Goal: Information Seeking & Learning: Compare options

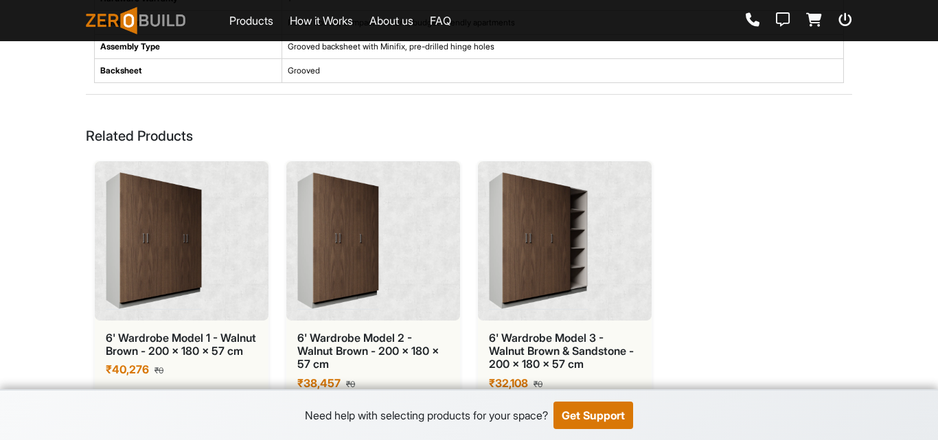
scroll to position [709, 0]
click at [322, 273] on img at bounding box center [338, 240] width 82 height 137
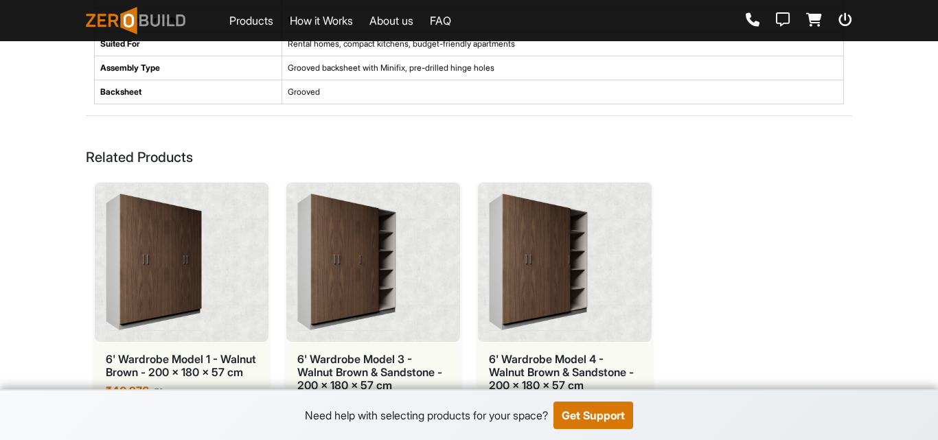
scroll to position [733, 0]
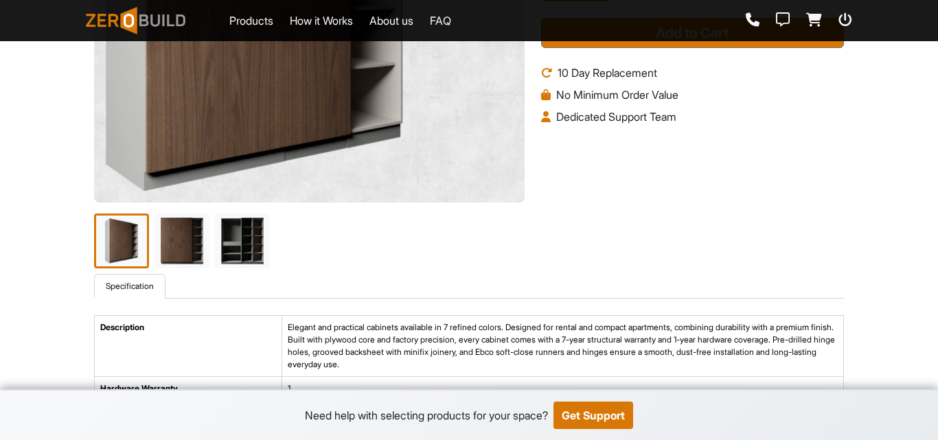
scroll to position [319, 0]
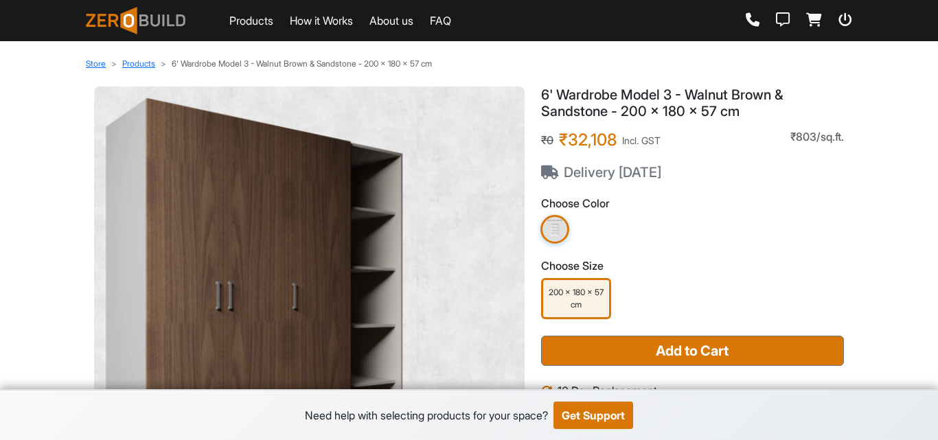
scroll to position [319, 0]
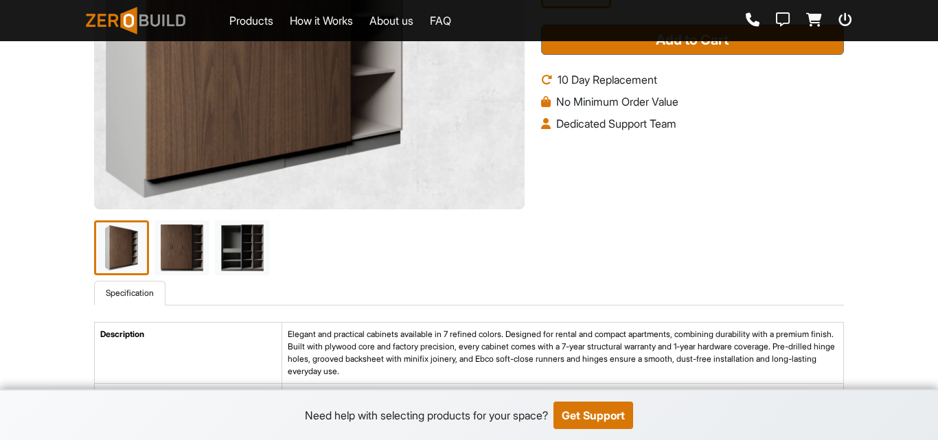
scroll to position [319, 0]
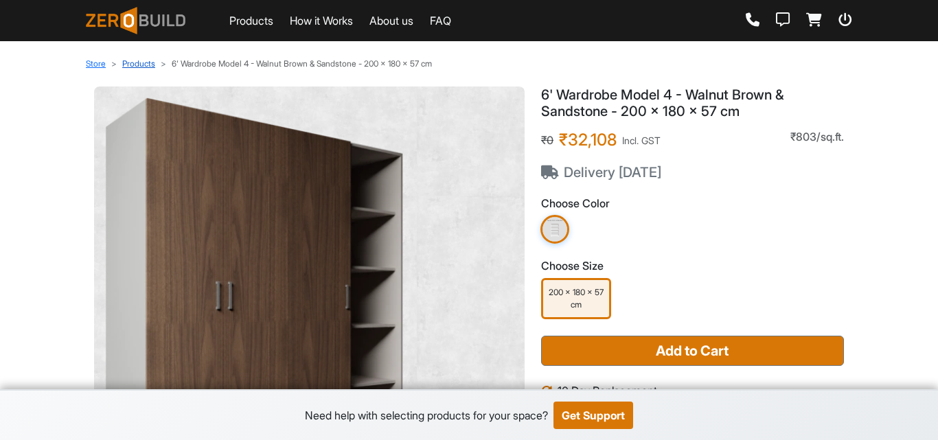
click at [131, 66] on link "Products" at bounding box center [138, 63] width 33 height 10
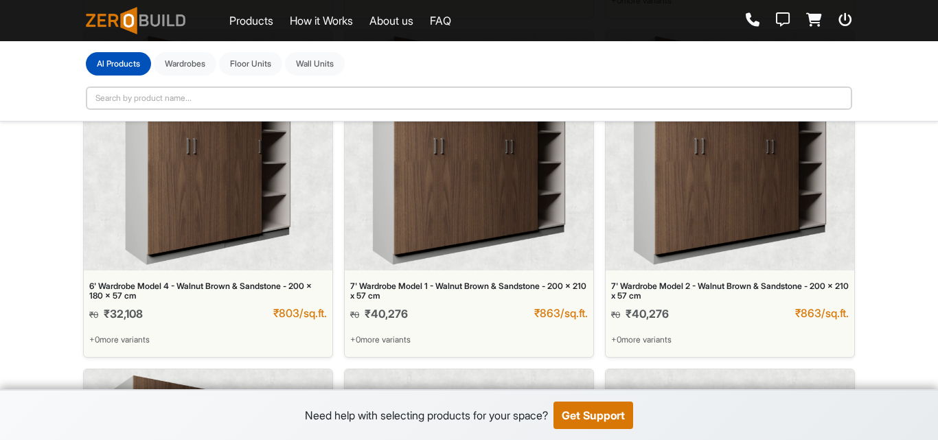
scroll to position [390, 0]
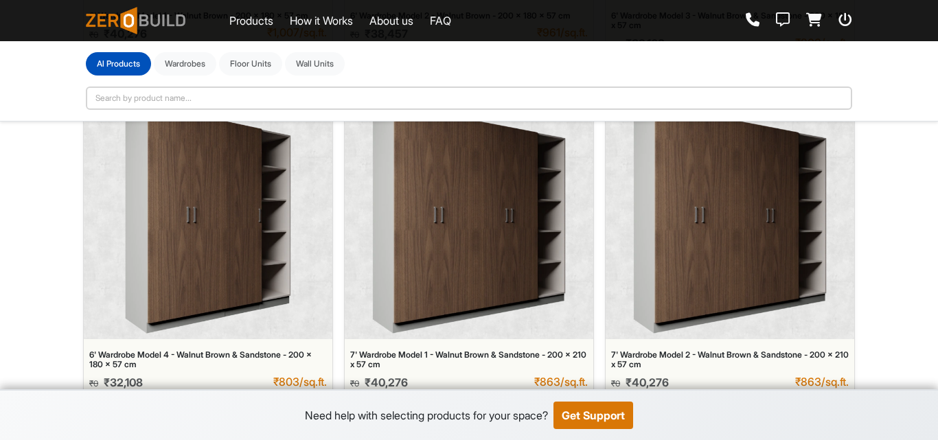
click at [483, 296] on img at bounding box center [469, 218] width 194 height 229
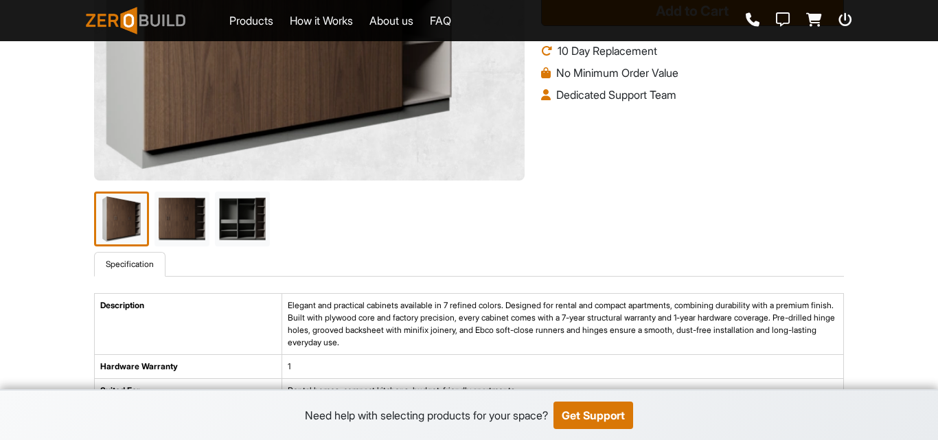
scroll to position [343, 0]
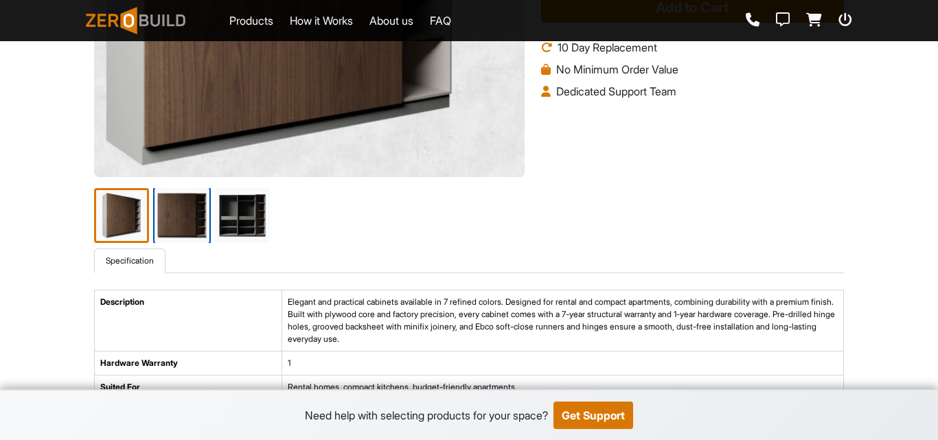
click at [185, 214] on img at bounding box center [182, 216] width 58 height 58
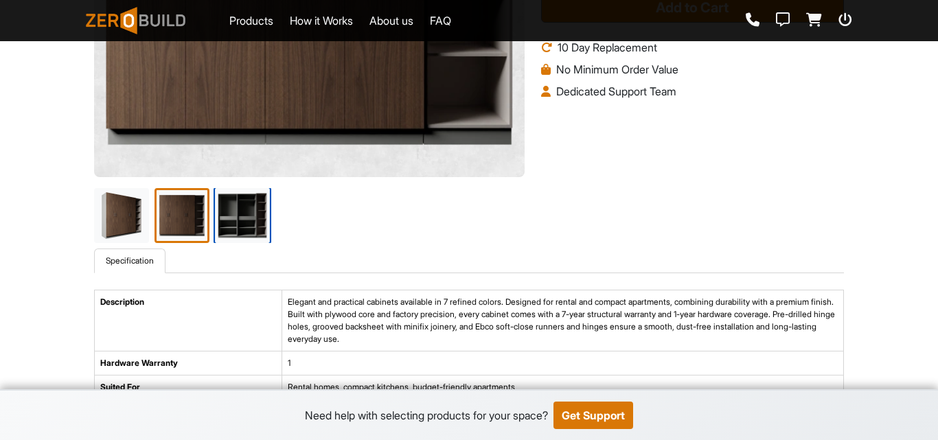
click at [227, 234] on img at bounding box center [243, 216] width 58 height 58
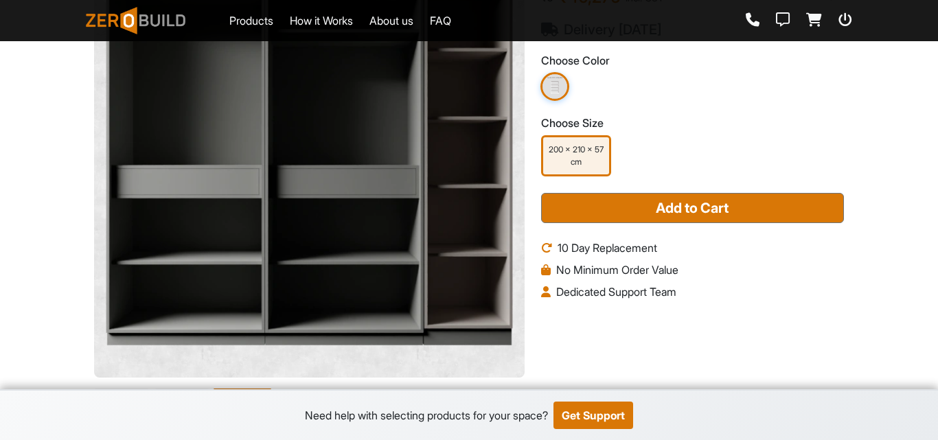
scroll to position [69, 0]
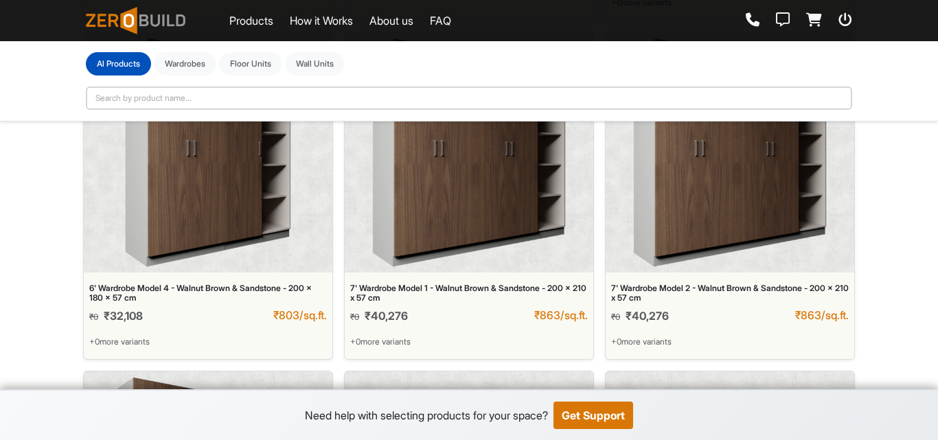
scroll to position [412, 0]
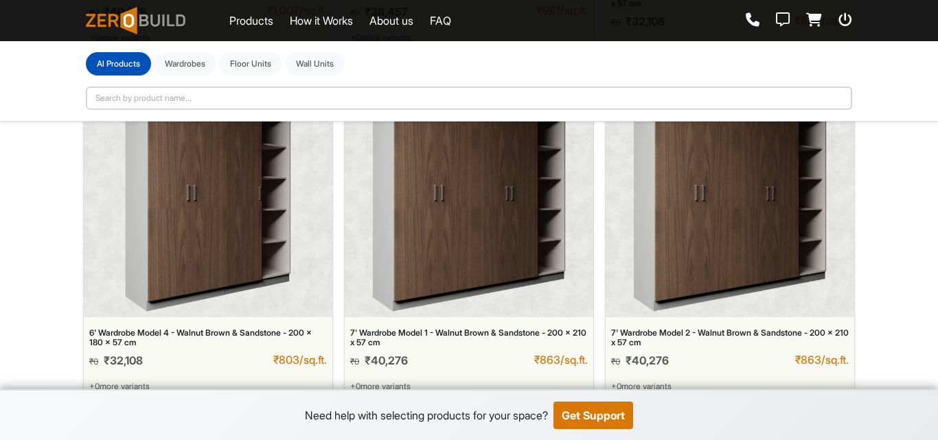
click at [474, 257] on img at bounding box center [469, 196] width 194 height 229
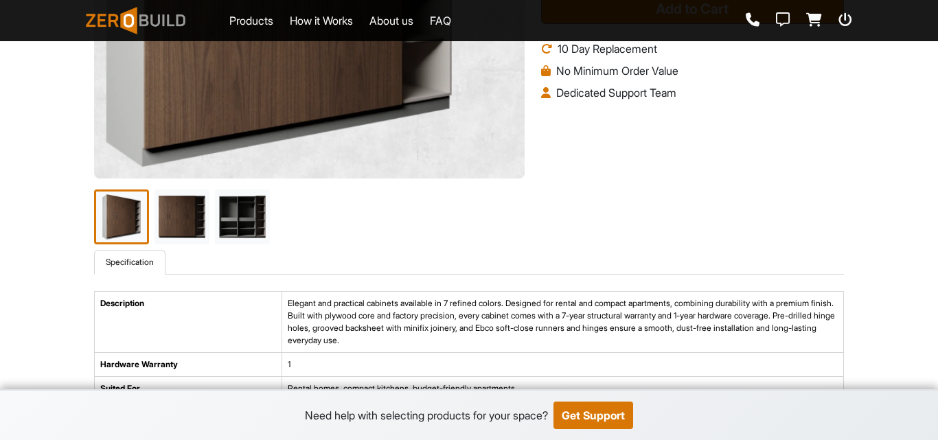
scroll to position [343, 0]
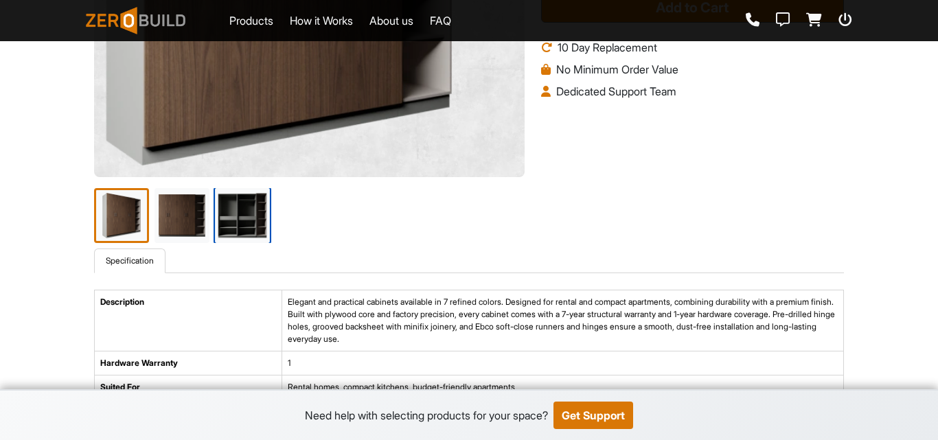
click at [247, 221] on img at bounding box center [243, 216] width 58 height 58
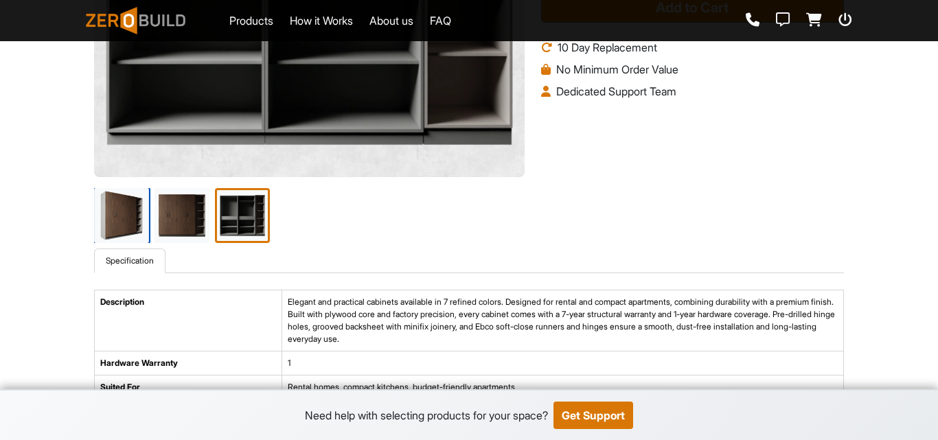
click at [139, 207] on img at bounding box center [122, 216] width 58 height 58
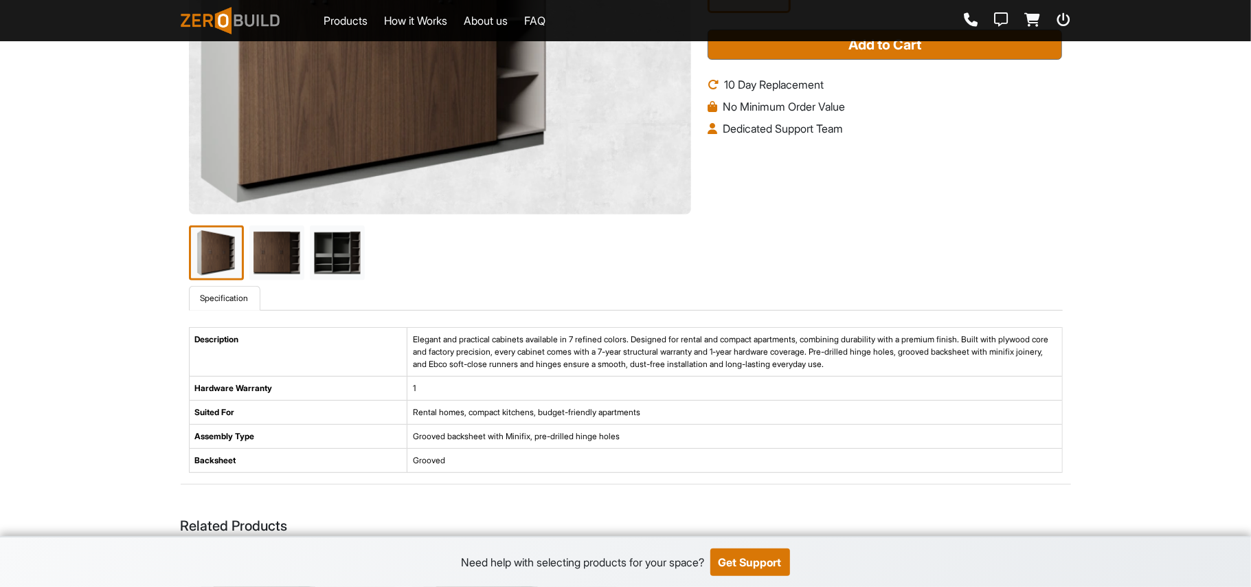
scroll to position [275, 0]
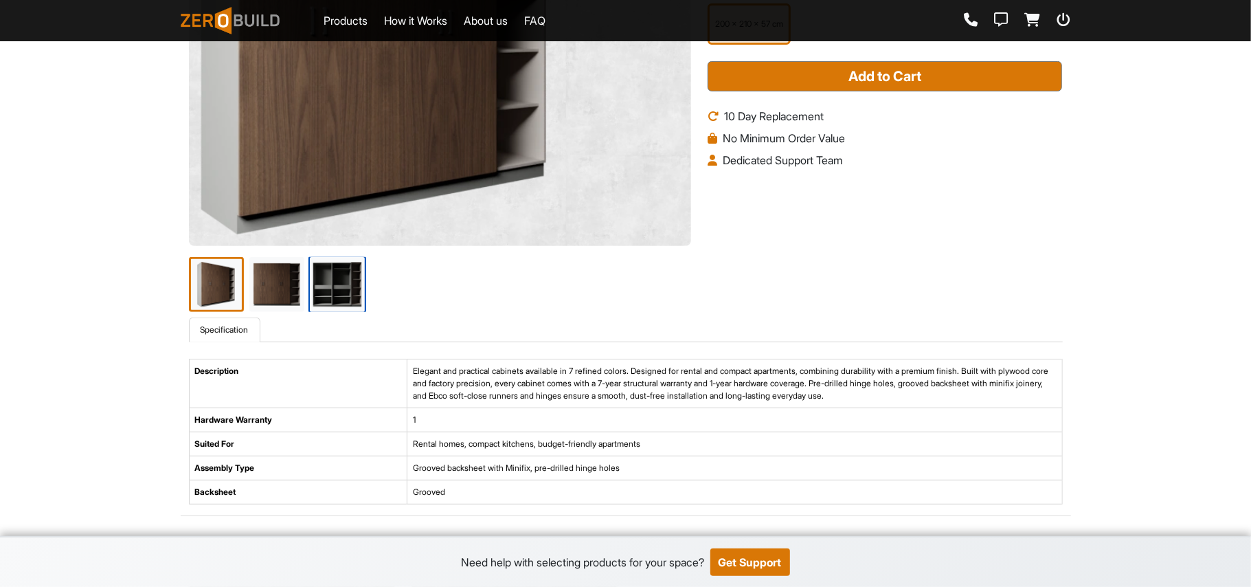
click at [353, 298] on img at bounding box center [337, 285] width 58 height 58
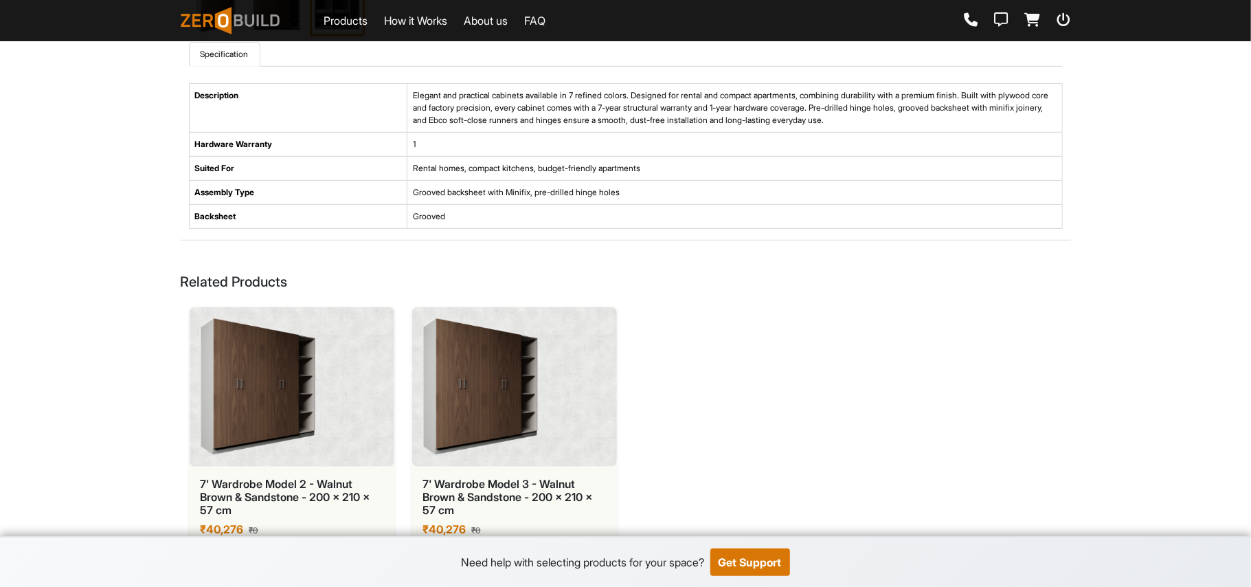
scroll to position [551, 0]
click at [360, 427] on div at bounding box center [292, 386] width 205 height 159
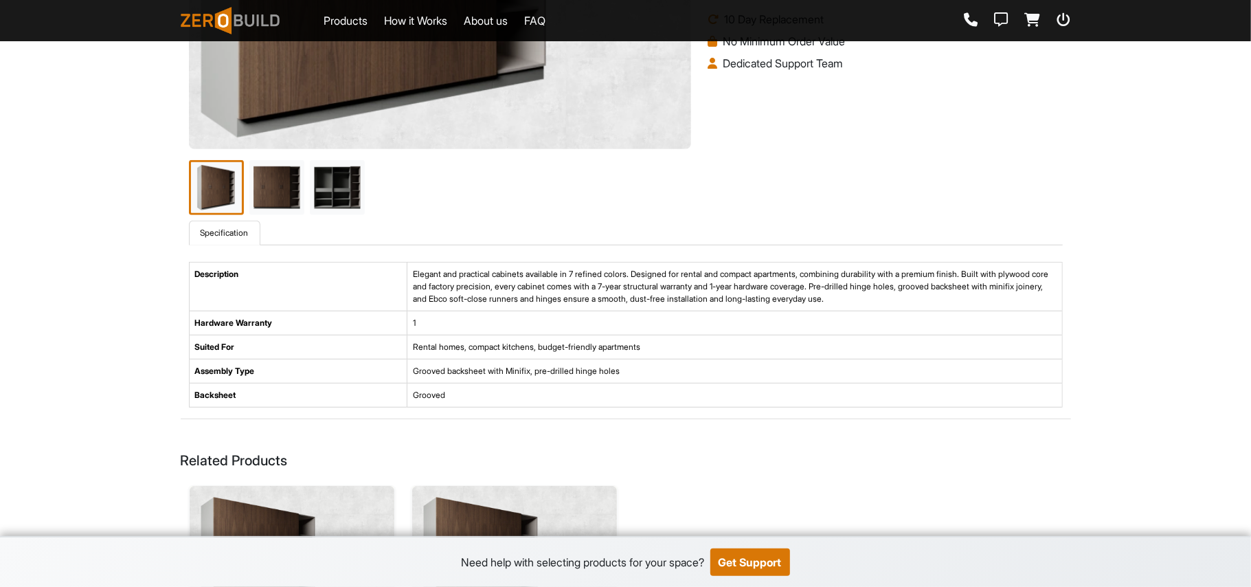
scroll to position [366, 0]
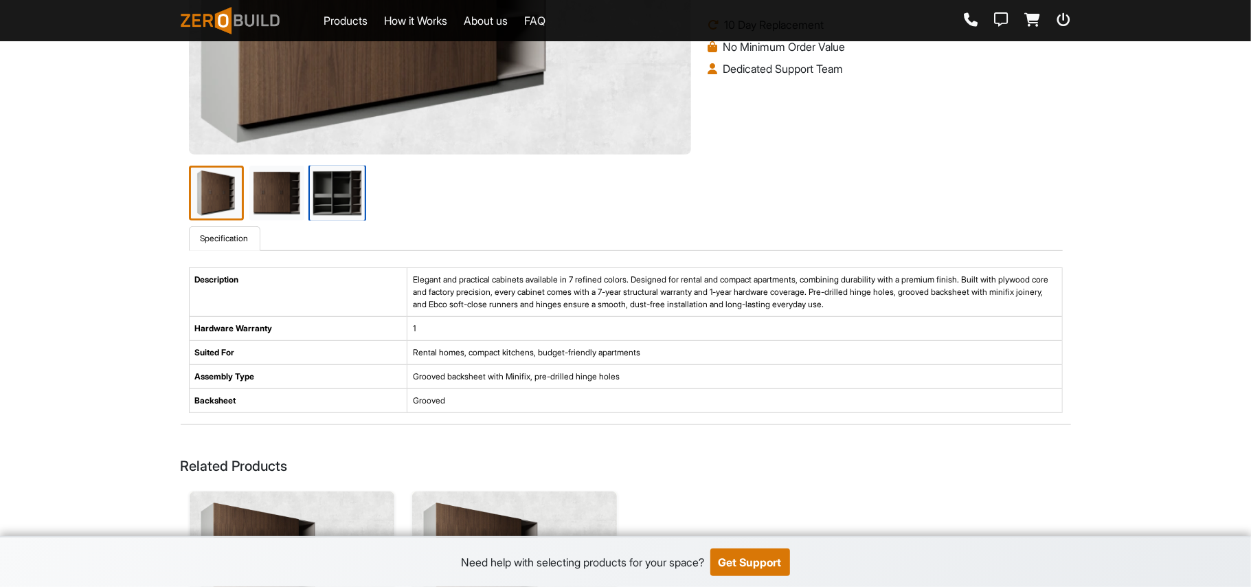
click at [330, 201] on img at bounding box center [337, 193] width 58 height 58
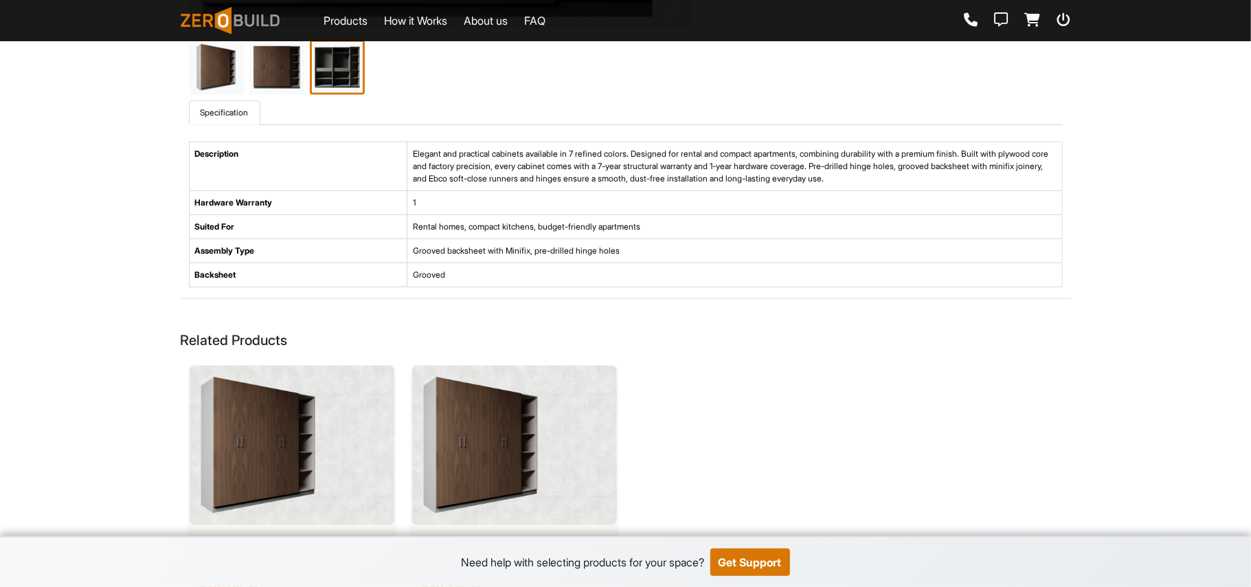
scroll to position [460, 0]
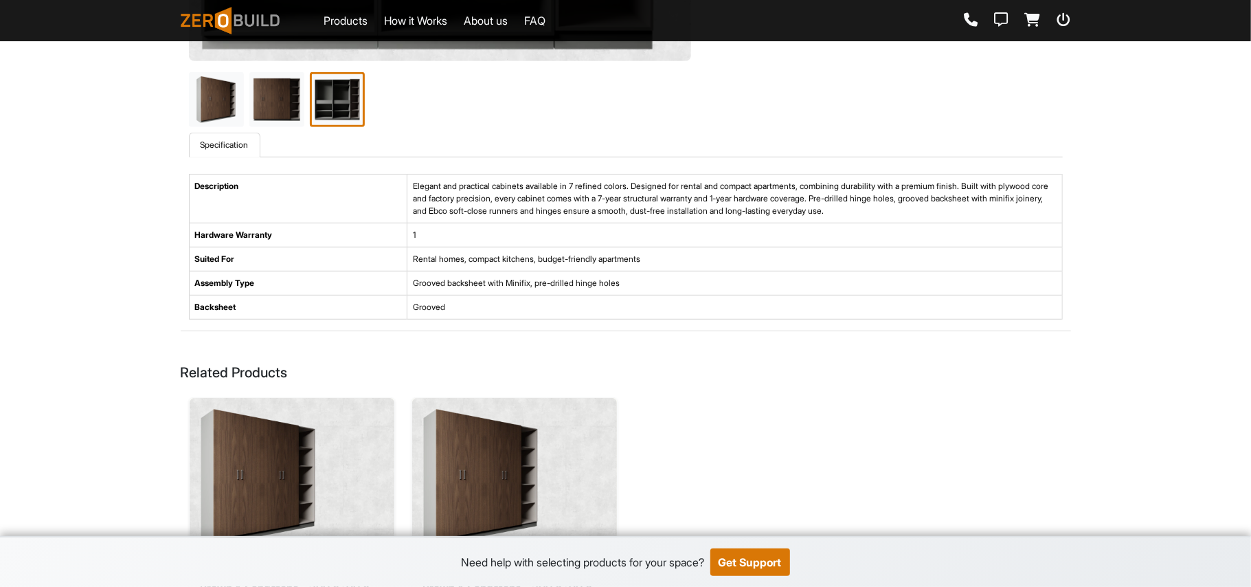
click at [300, 440] on img at bounding box center [258, 477] width 115 height 137
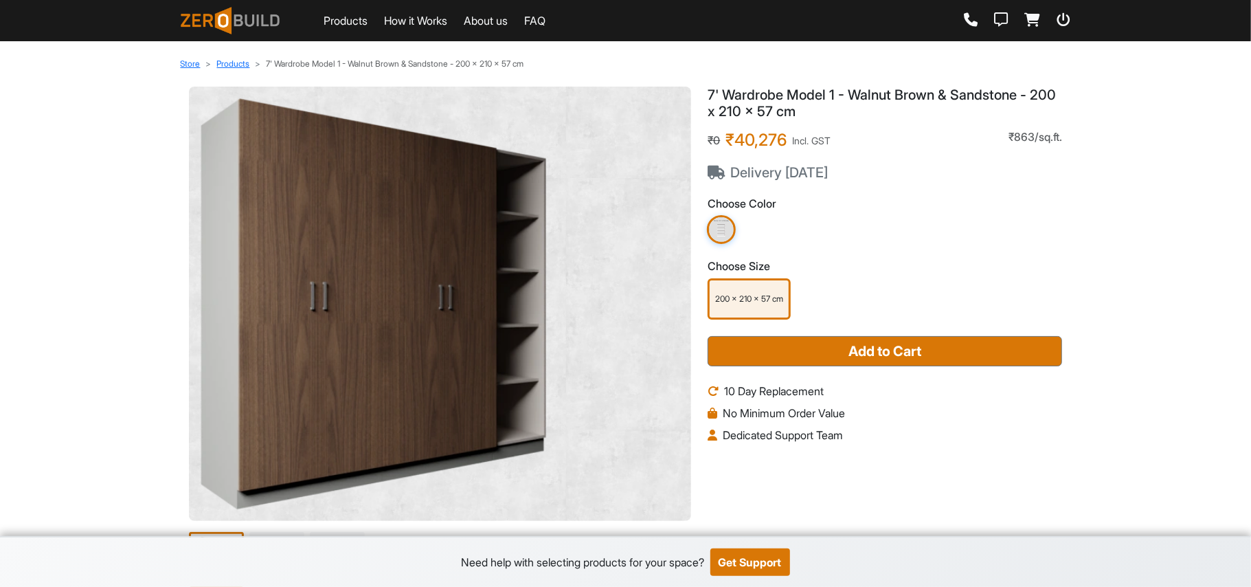
scroll to position [366, 0]
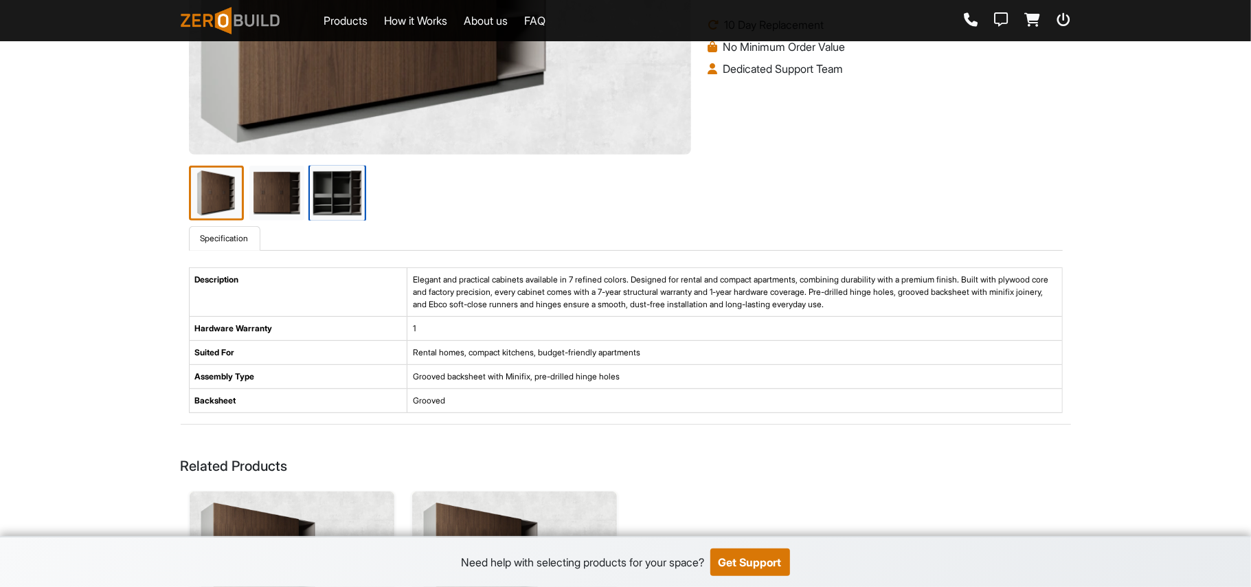
click at [345, 204] on img at bounding box center [337, 193] width 58 height 58
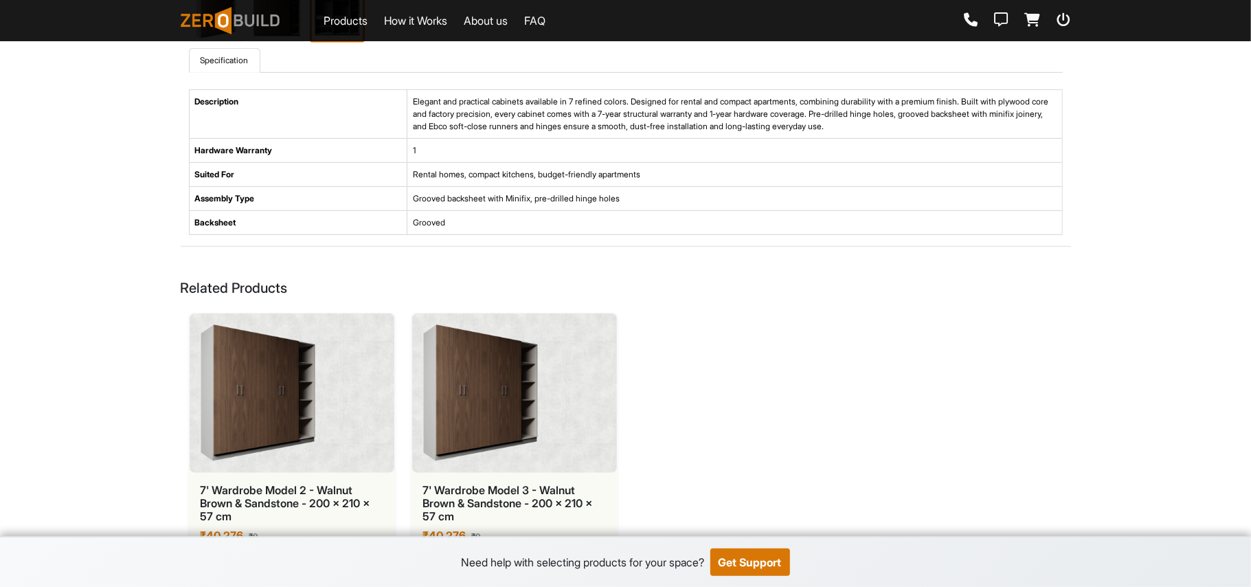
scroll to position [551, 0]
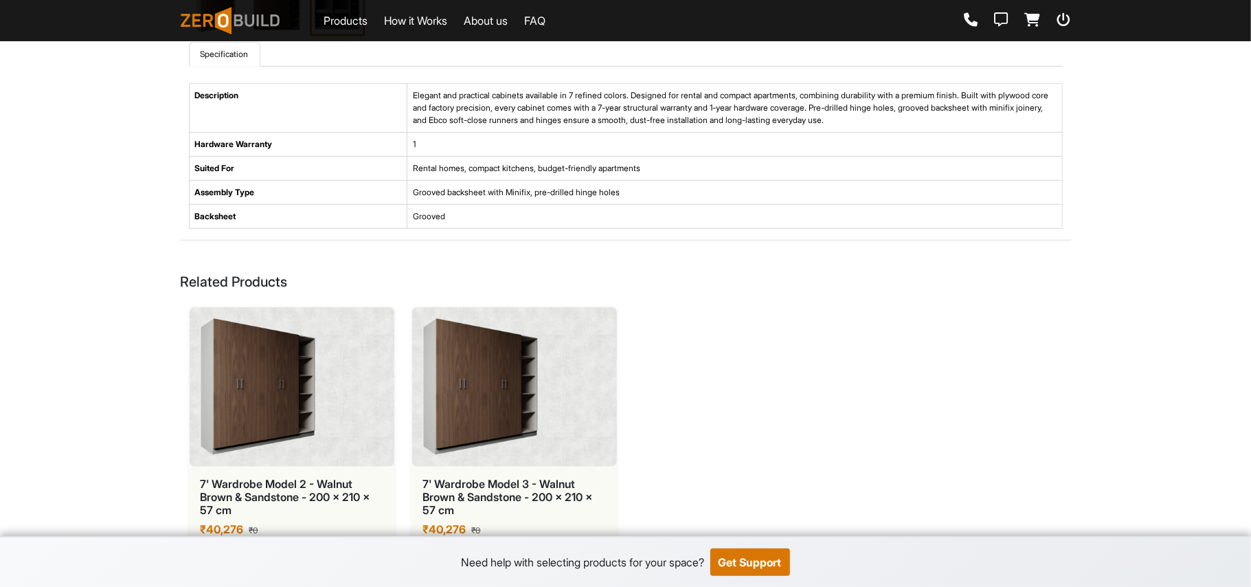
click at [506, 401] on img at bounding box center [480, 386] width 115 height 137
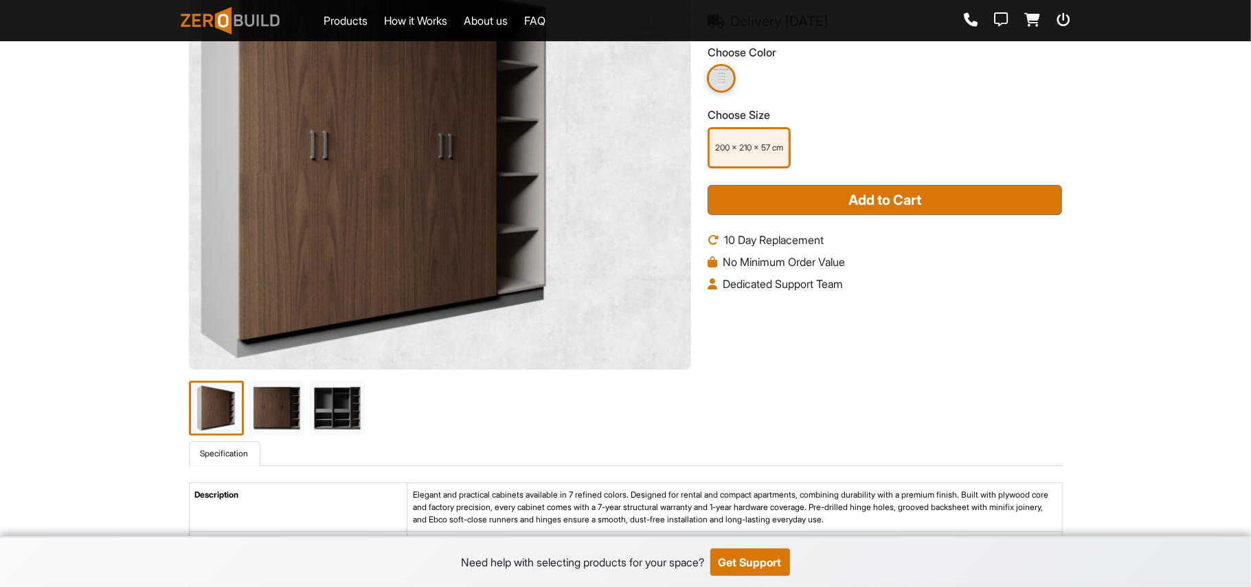
scroll to position [183, 0]
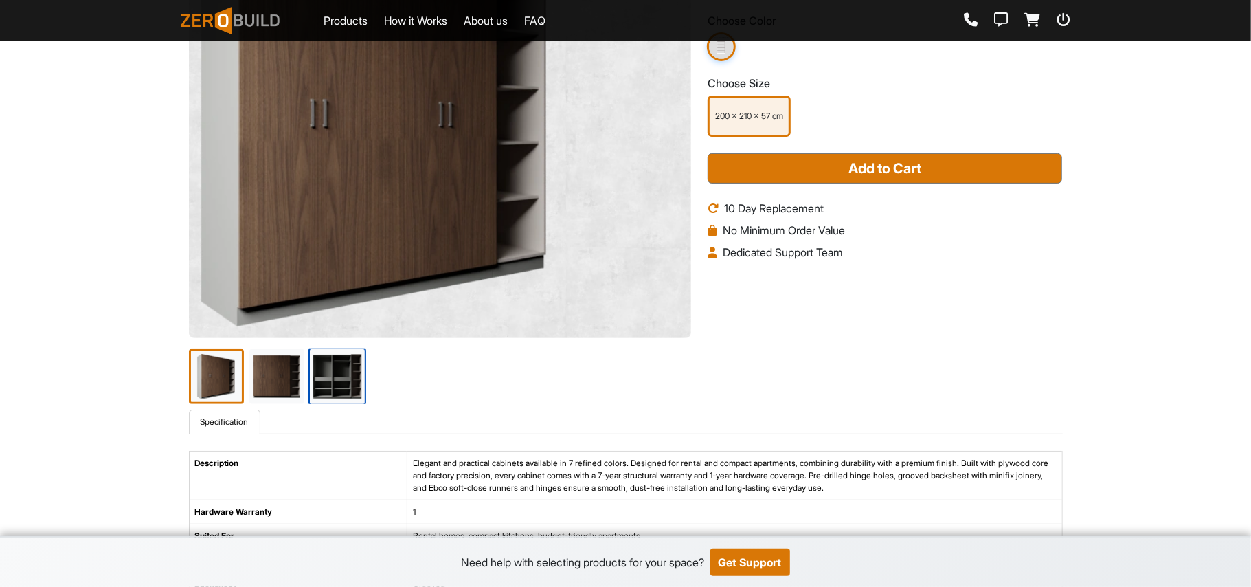
click at [350, 389] on img at bounding box center [337, 377] width 58 height 58
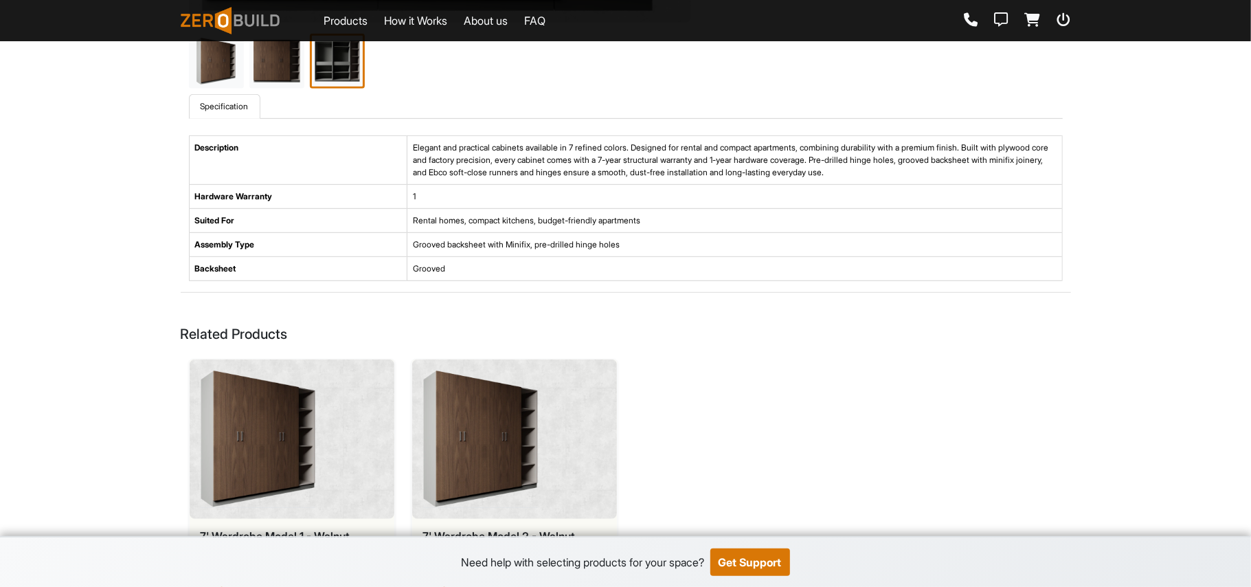
scroll to position [551, 0]
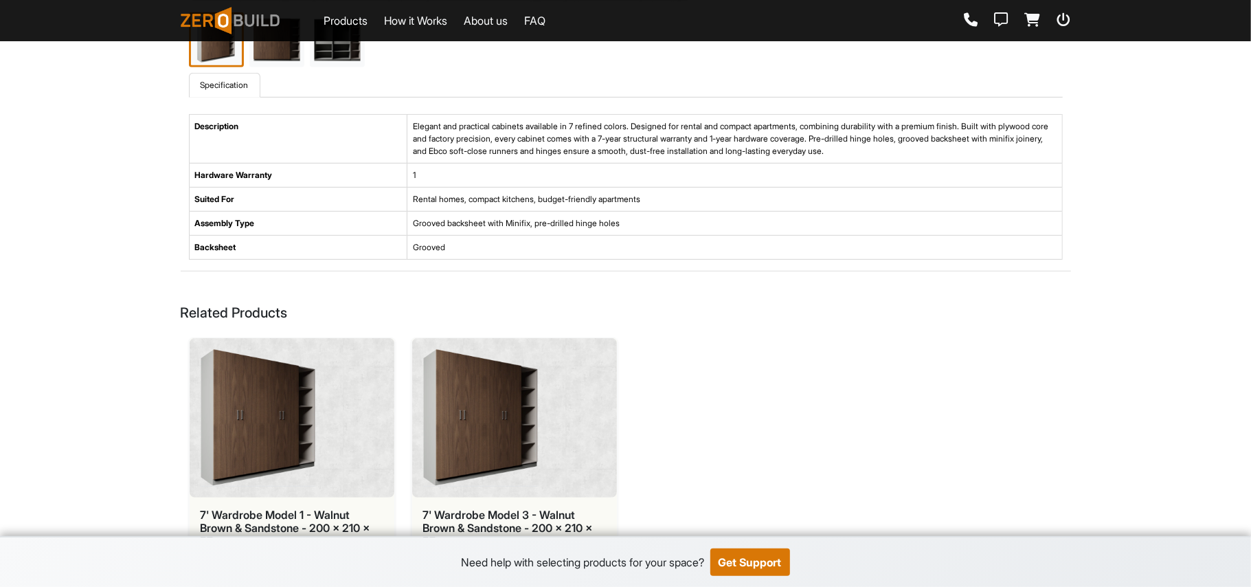
scroll to position [551, 0]
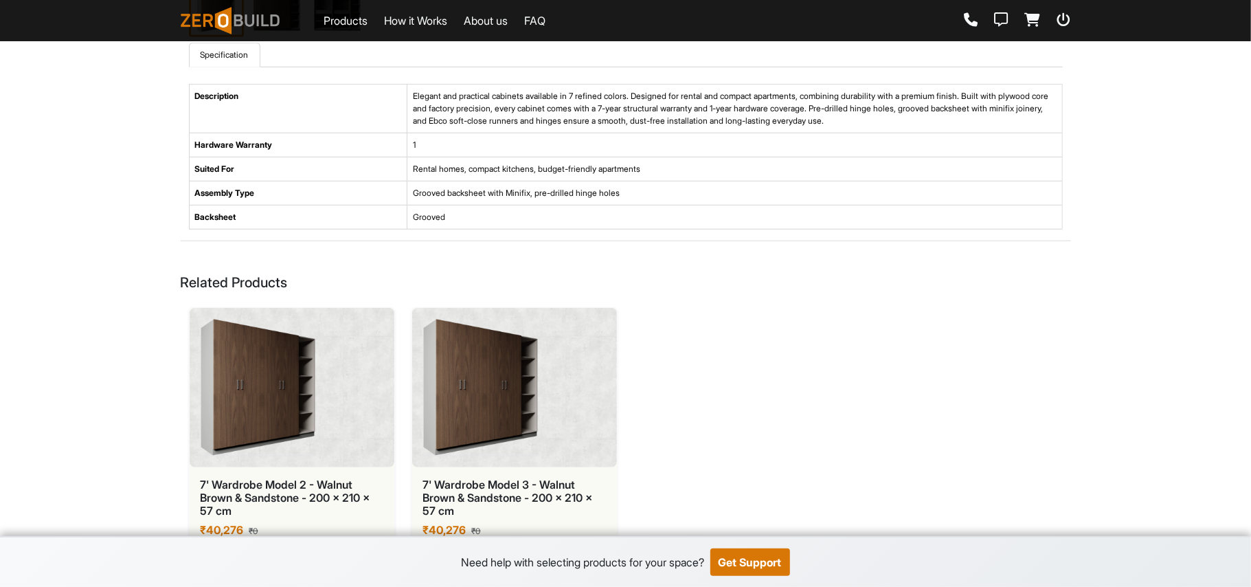
scroll to position [551, 0]
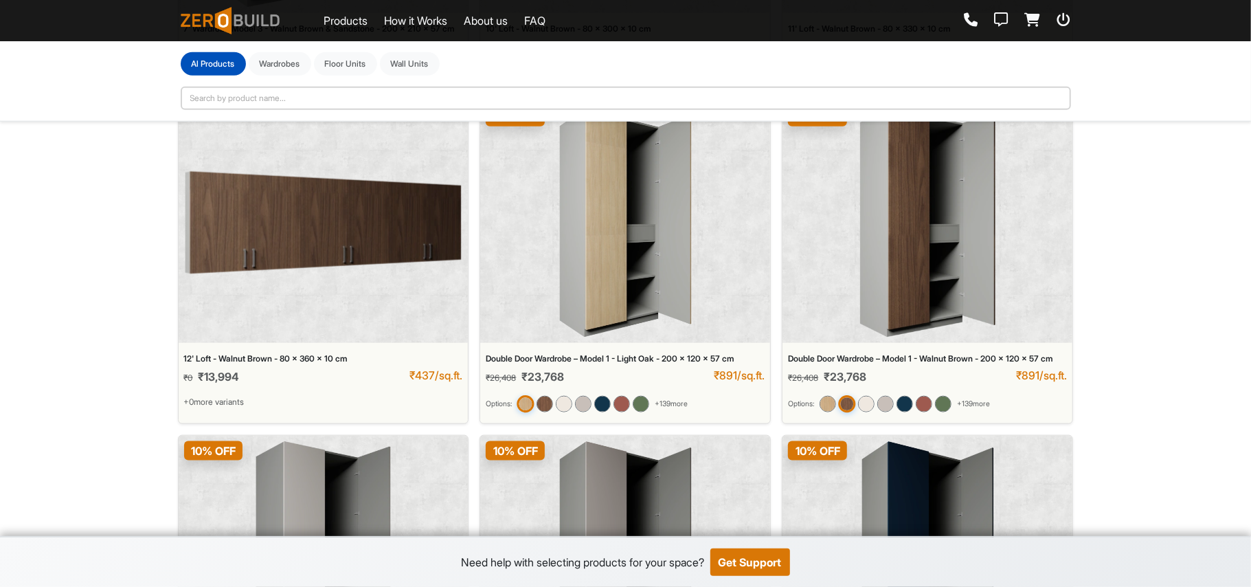
scroll to position [1000, 0]
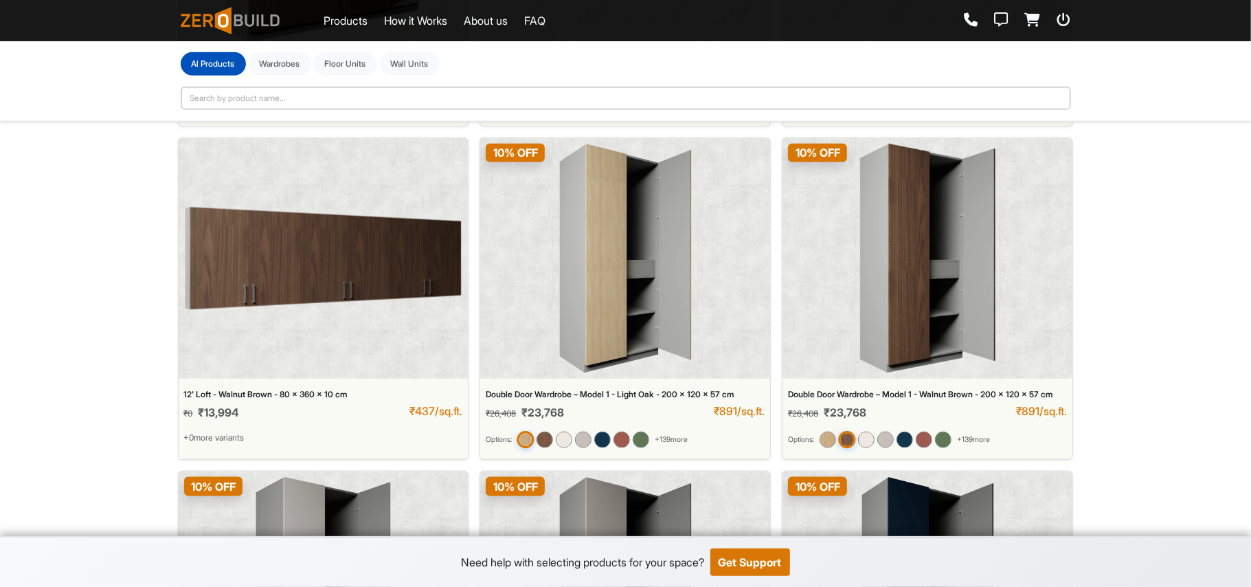
click at [359, 328] on img at bounding box center [323, 258] width 279 height 229
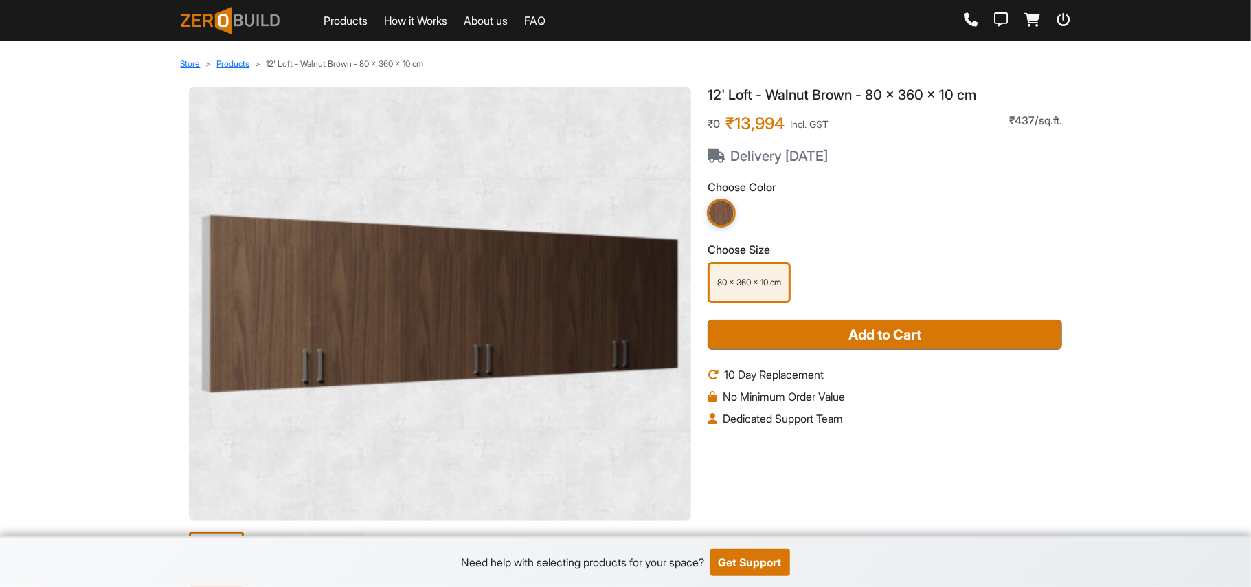
drag, startPoint x: 723, startPoint y: 104, endPoint x: 735, endPoint y: 119, distance: 19.0
click at [728, 119] on div "12' Loft - Walnut Brown - 80 x 360 x 10 cm ₹0 ₹13,994 Incl. GST Delivery [DATE]…" at bounding box center [885, 126] width 354 height 78
drag, startPoint x: 878, startPoint y: 157, endPoint x: 882, endPoint y: 188, distance: 31.9
click at [882, 188] on div "12' Loft - Walnut Brown - 80 x 360 x 10 cm ₹0 ₹13,994 Incl. GST Delivery [DATE]…" at bounding box center [884, 340] width 371 height 506
click at [881, 236] on div "Choose Color Choose Size 80 x 360 x 10 cm" at bounding box center [885, 242] width 354 height 122
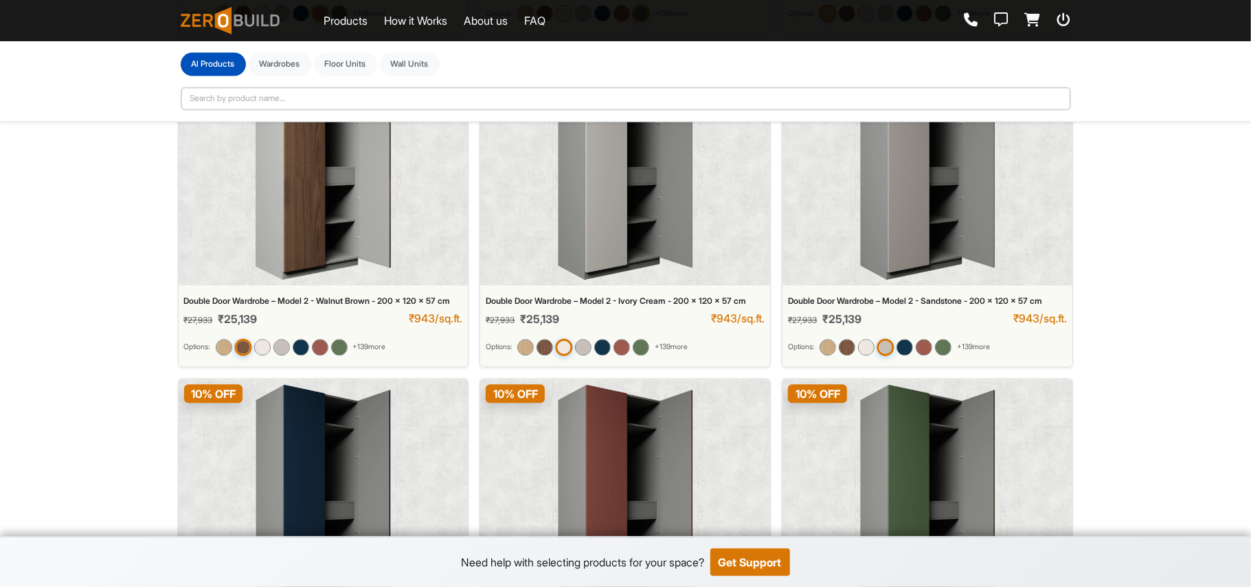
scroll to position [2099, 0]
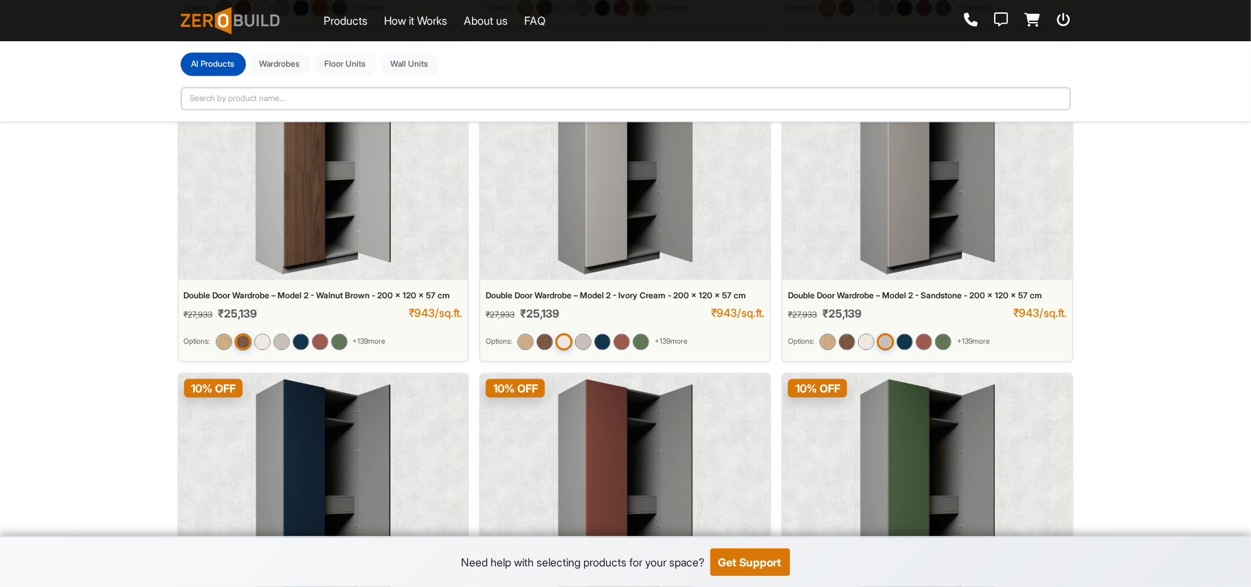
click at [302, 231] on img at bounding box center [323, 159] width 136 height 229
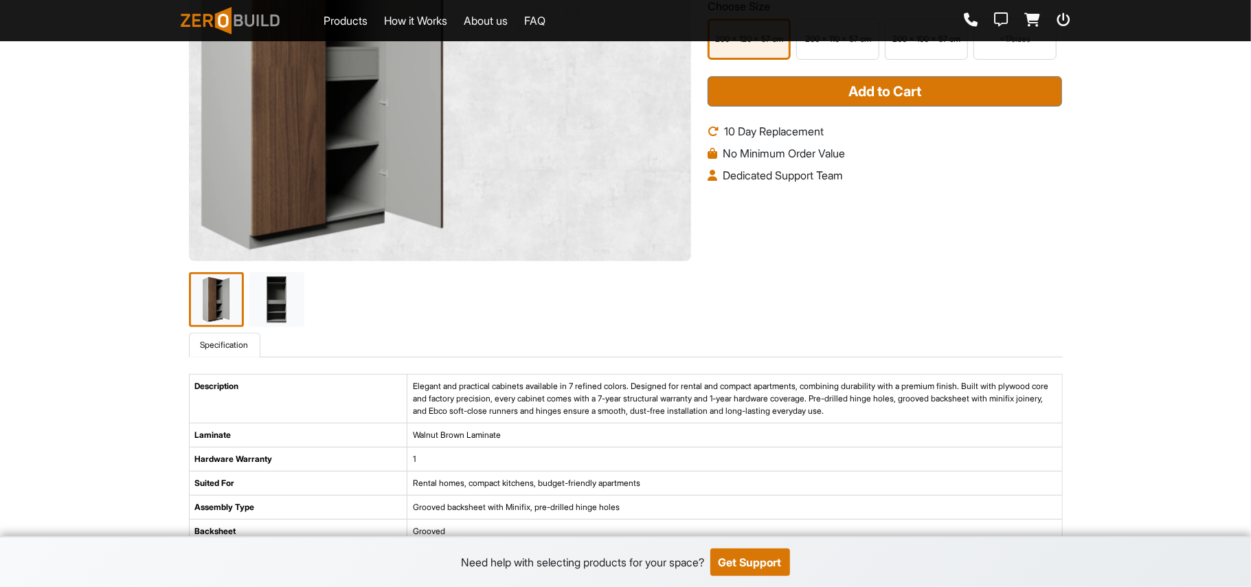
scroll to position [366, 0]
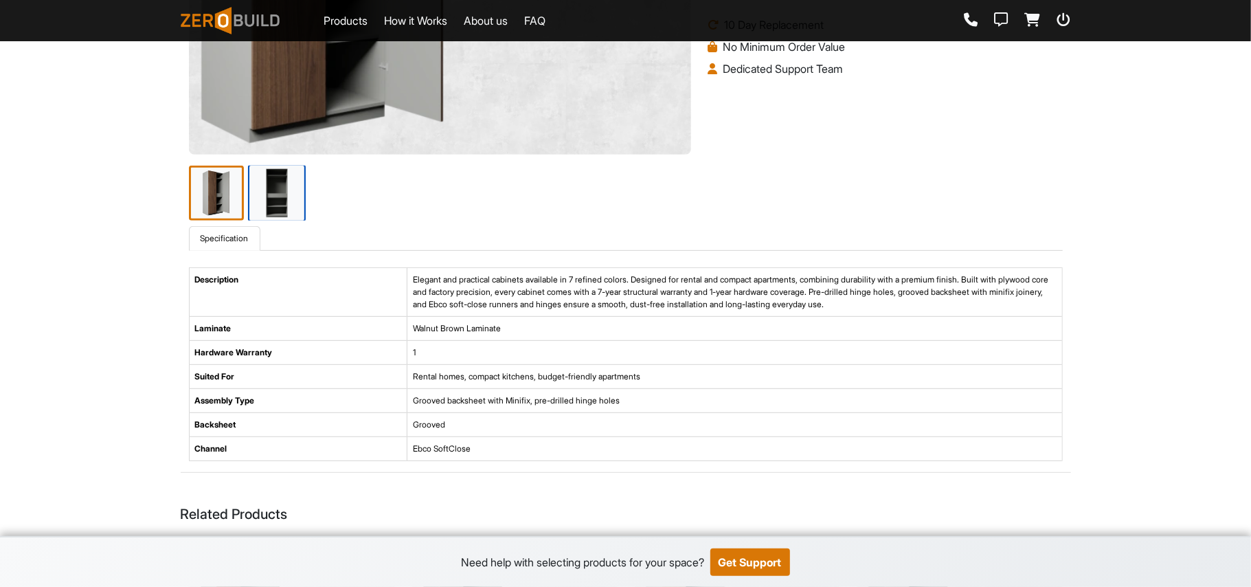
click at [280, 213] on img at bounding box center [277, 193] width 58 height 58
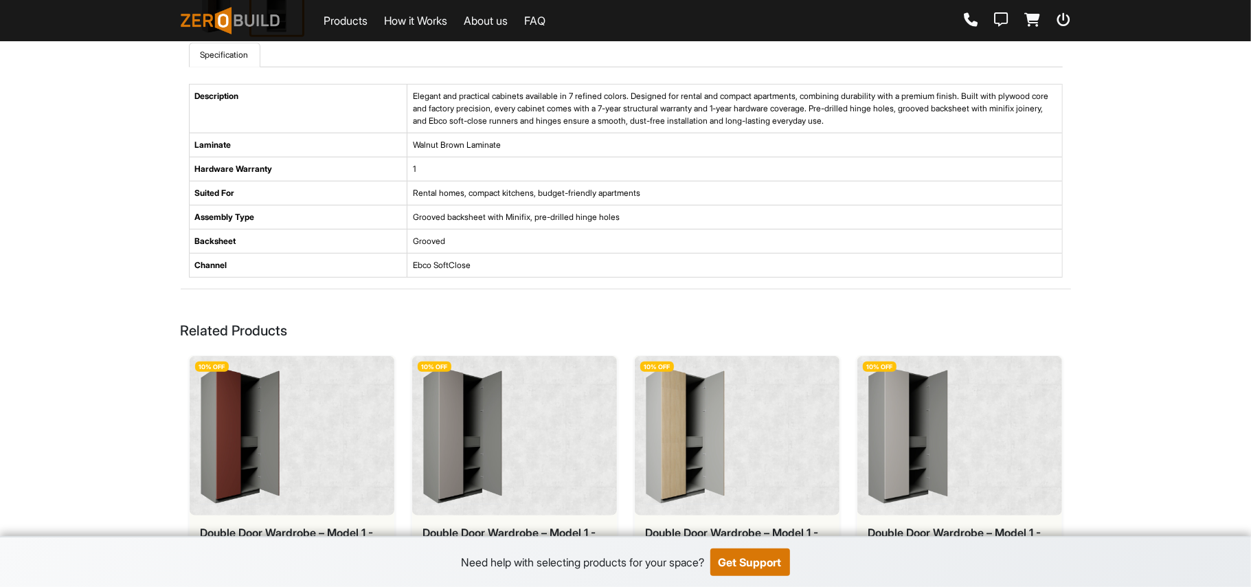
scroll to position [457, 0]
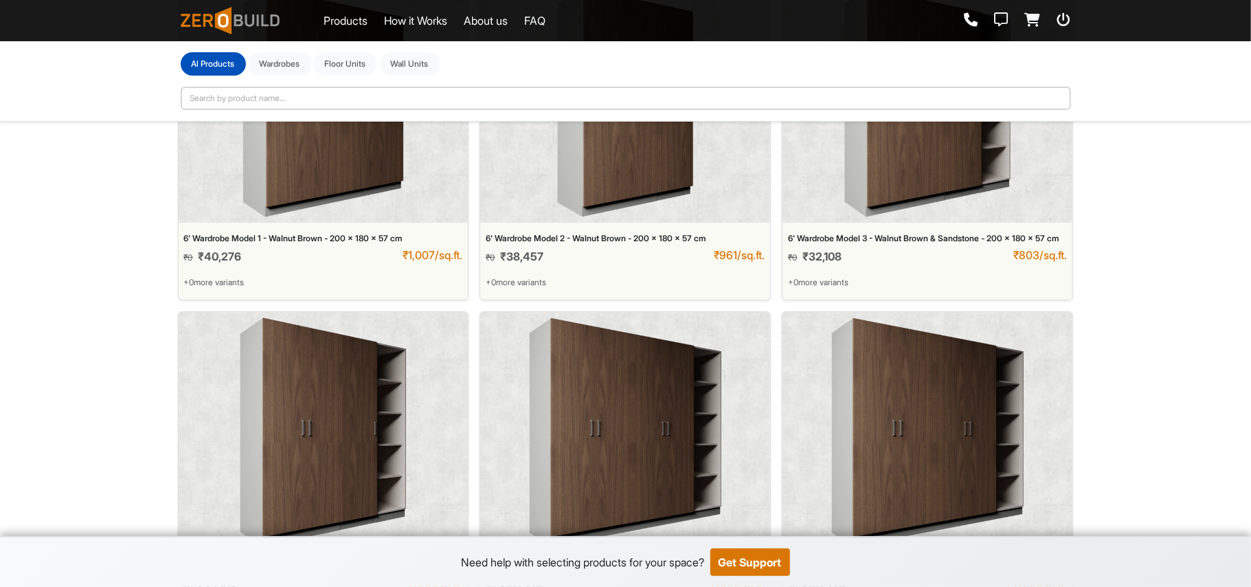
scroll to position [275, 0]
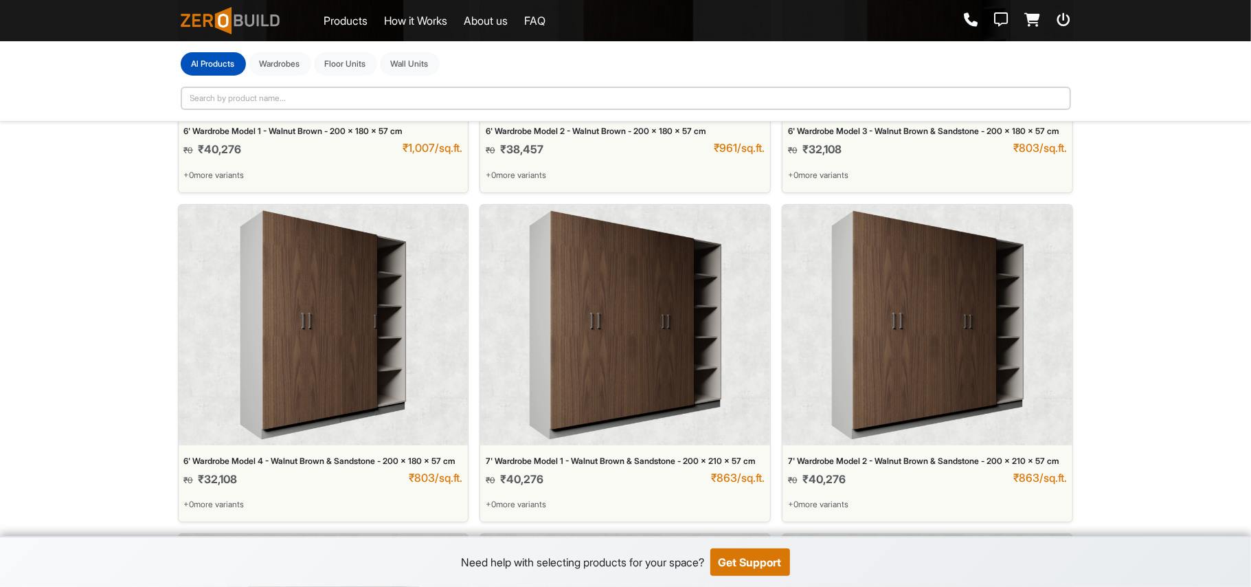
click at [934, 409] on img at bounding box center [928, 324] width 194 height 229
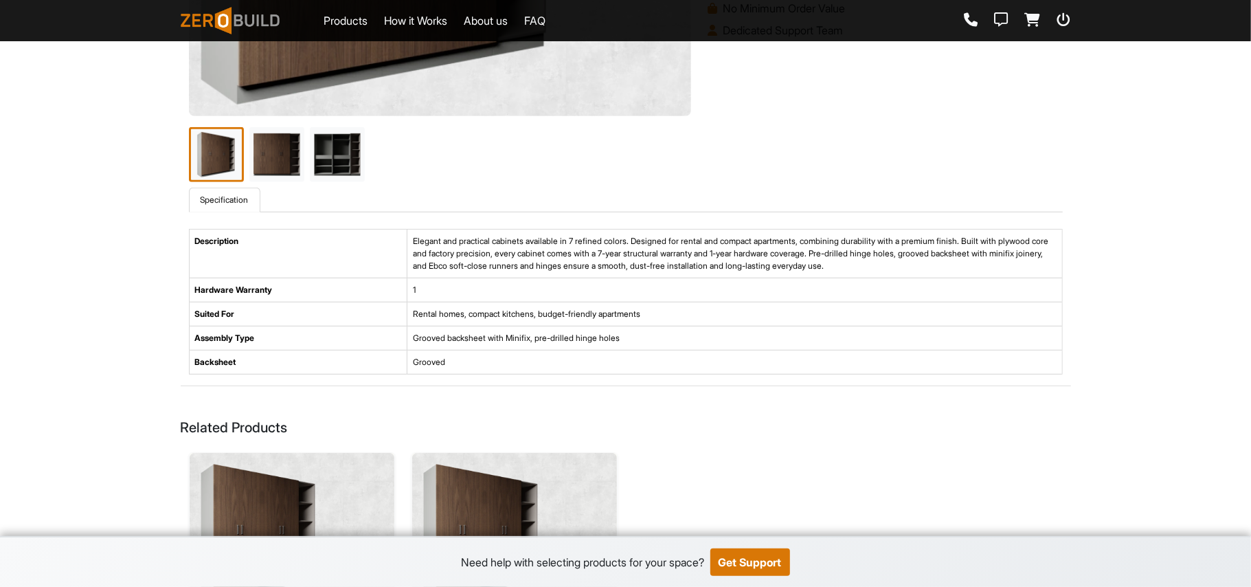
scroll to position [457, 0]
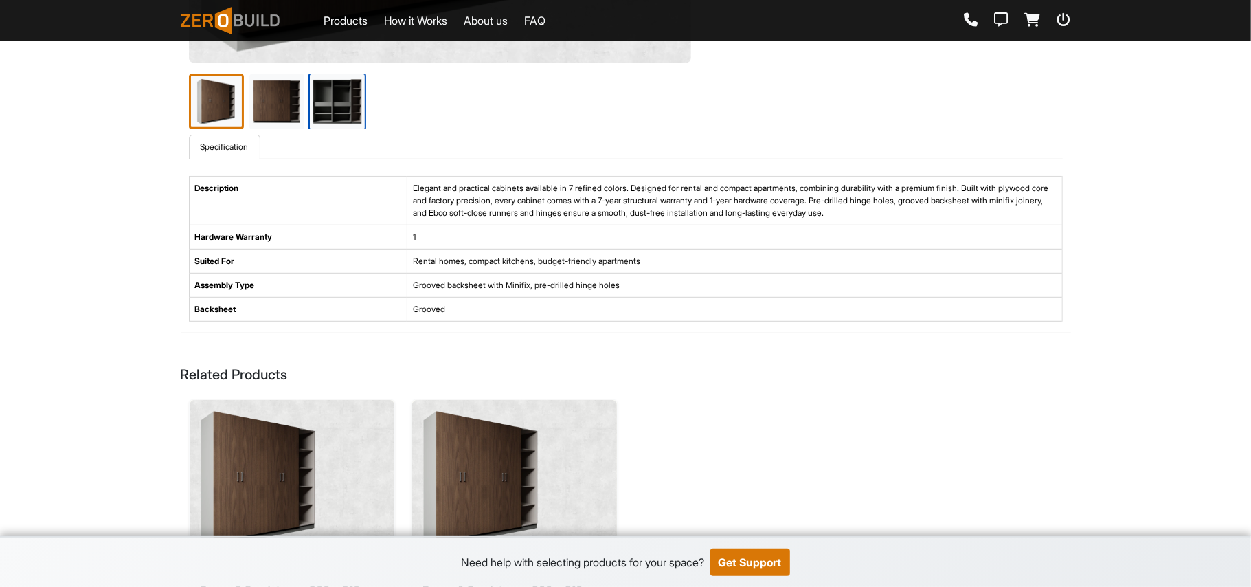
click at [321, 100] on img at bounding box center [337, 102] width 58 height 58
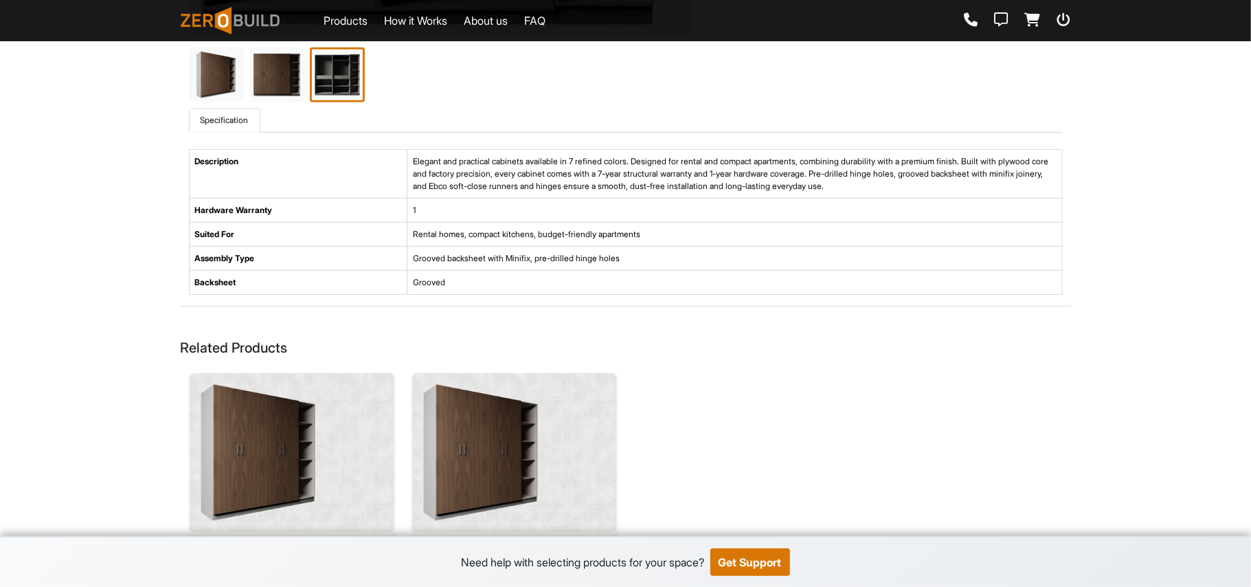
scroll to position [366, 0]
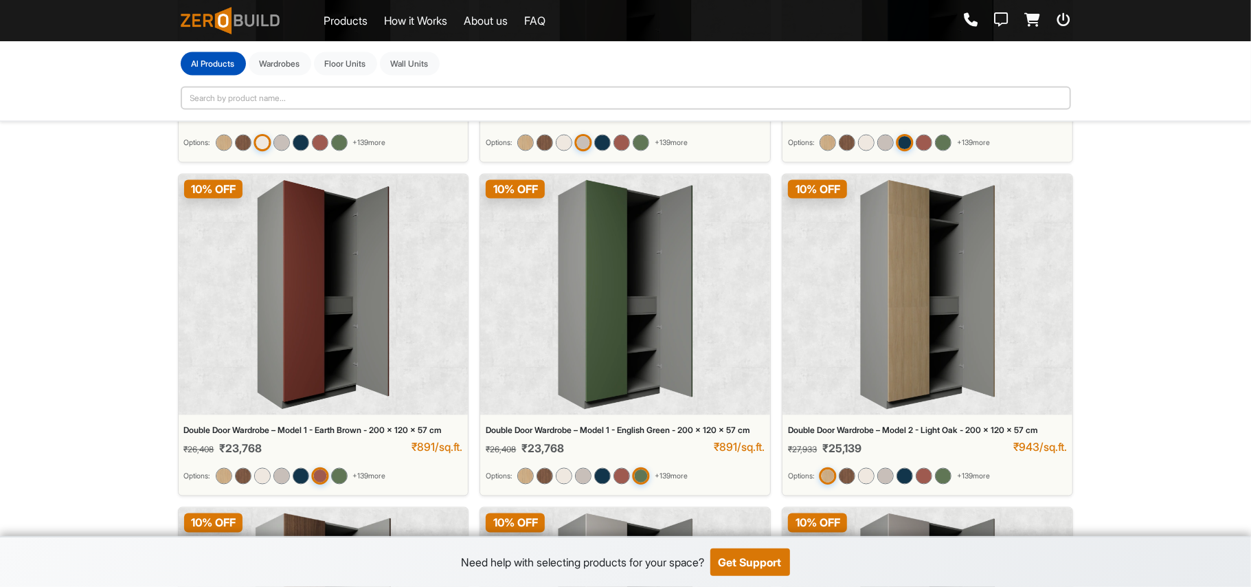
scroll to position [1723, 0]
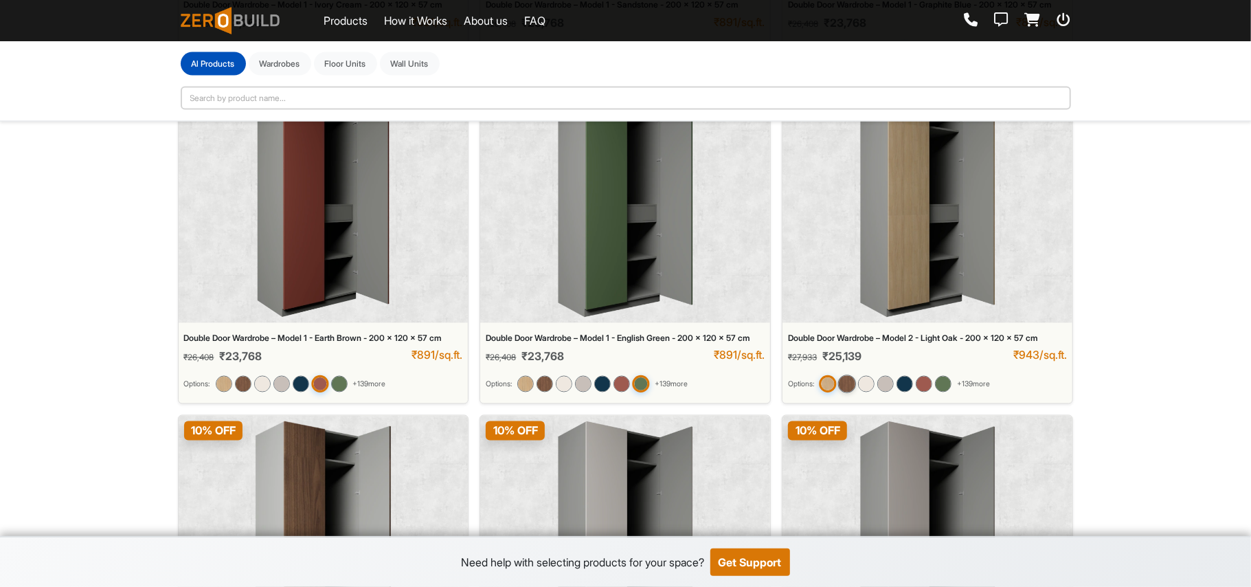
click at [846, 393] on img at bounding box center [847, 384] width 18 height 18
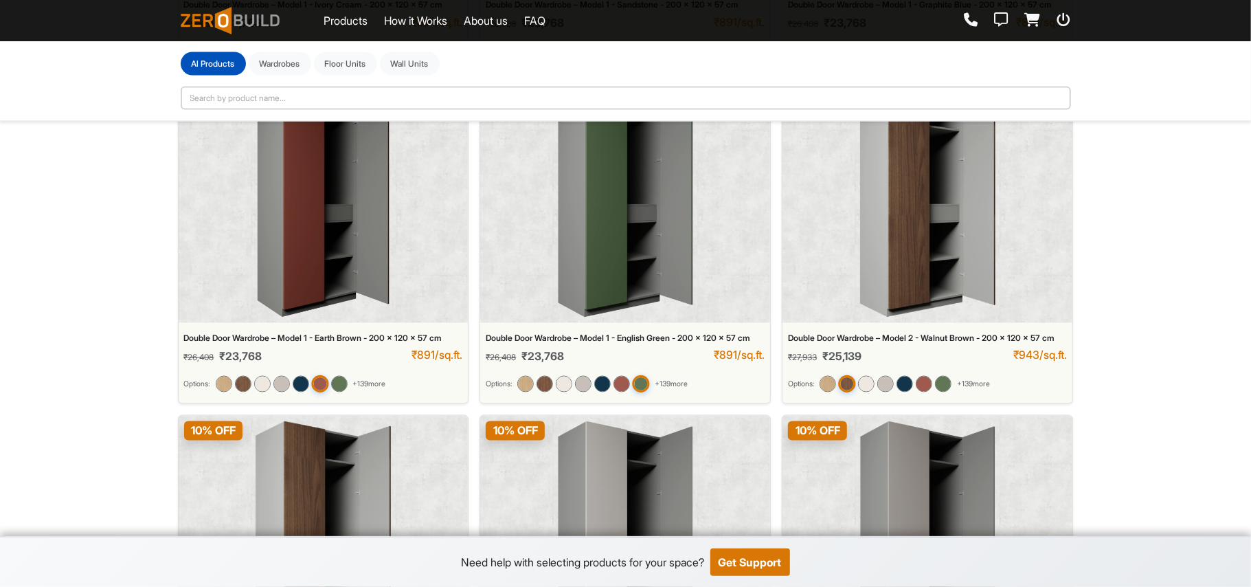
click at [899, 317] on img at bounding box center [927, 202] width 136 height 229
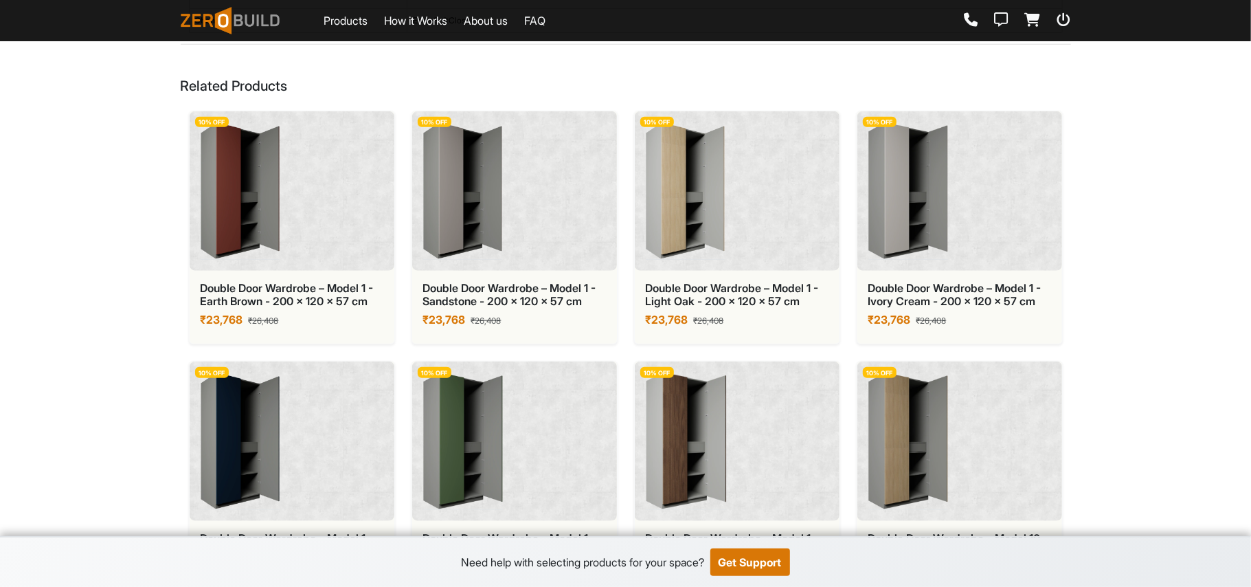
scroll to position [824, 0]
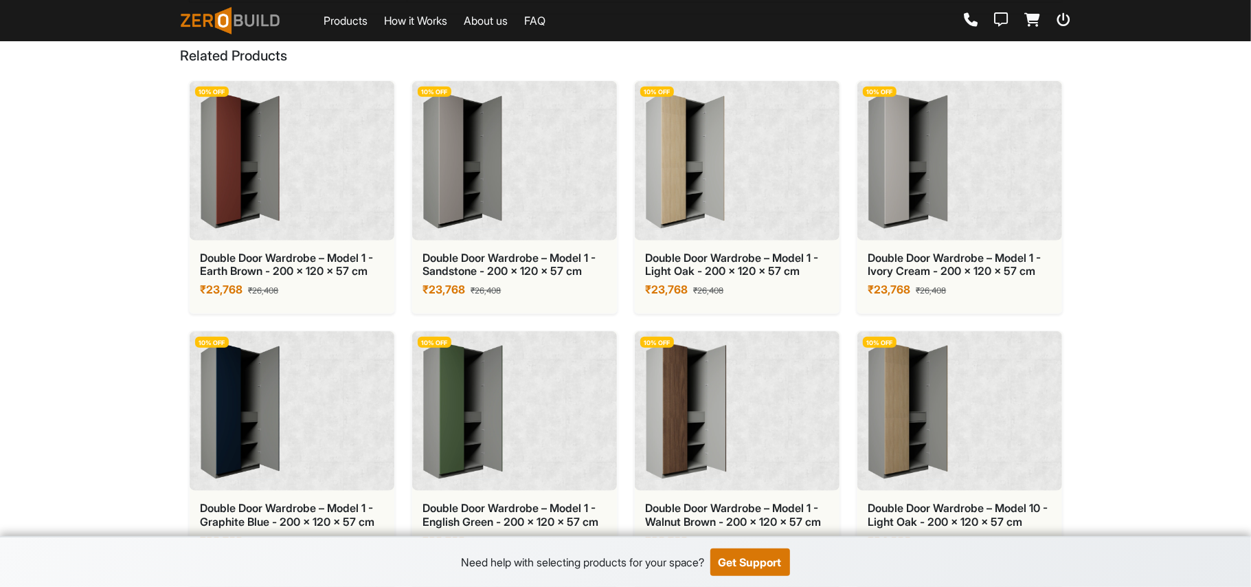
click at [712, 440] on img at bounding box center [686, 410] width 81 height 137
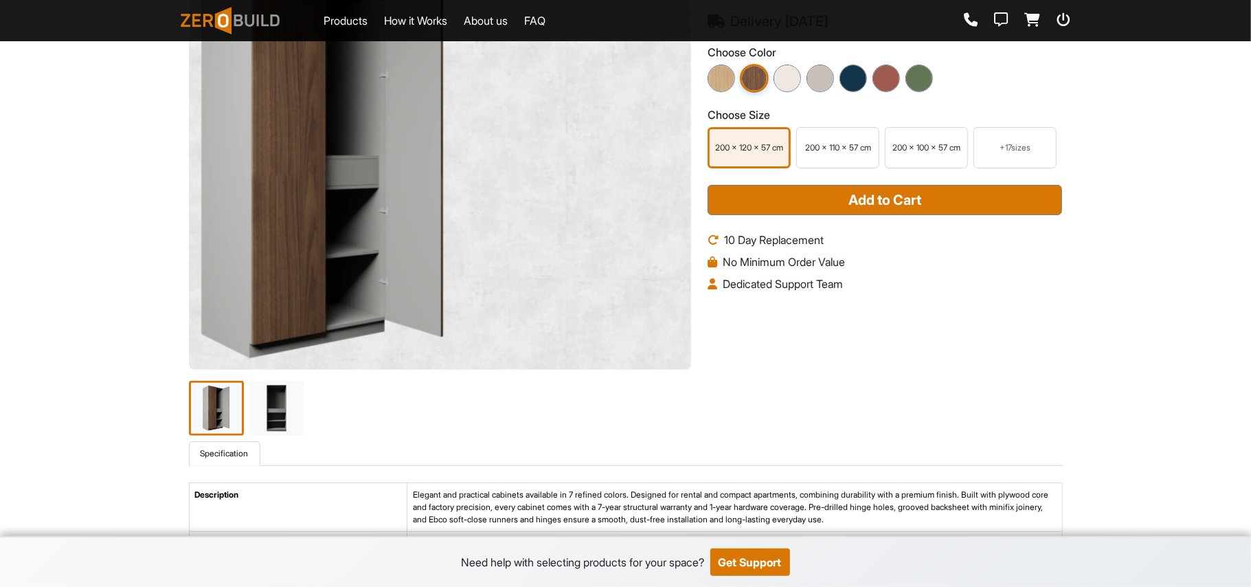
scroll to position [183, 0]
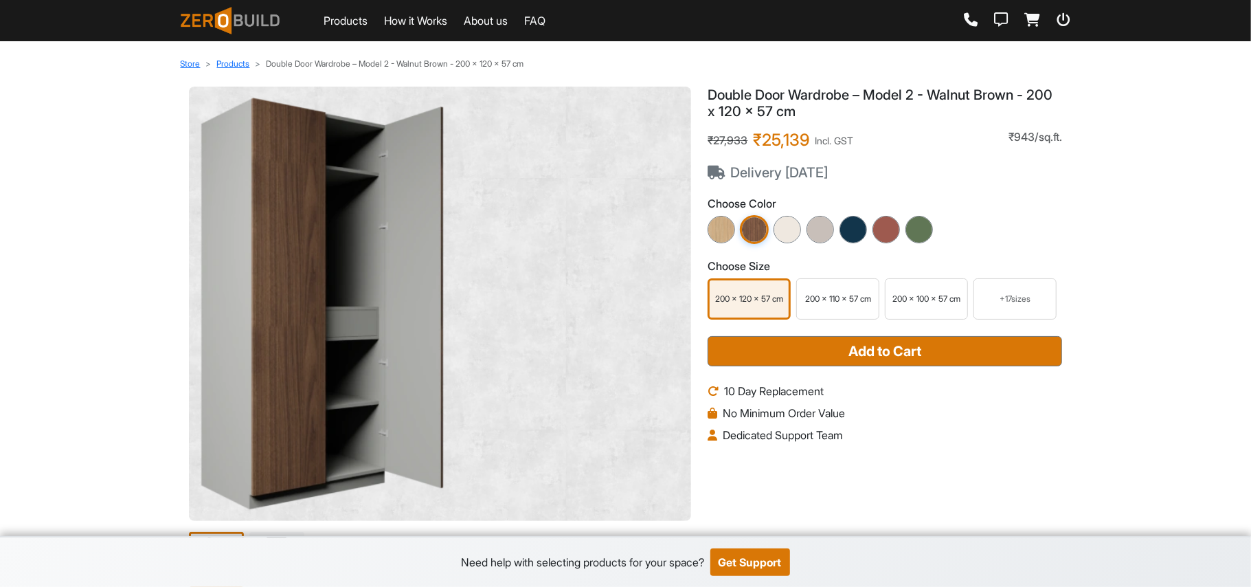
click at [349, 14] on link "Products" at bounding box center [346, 20] width 44 height 16
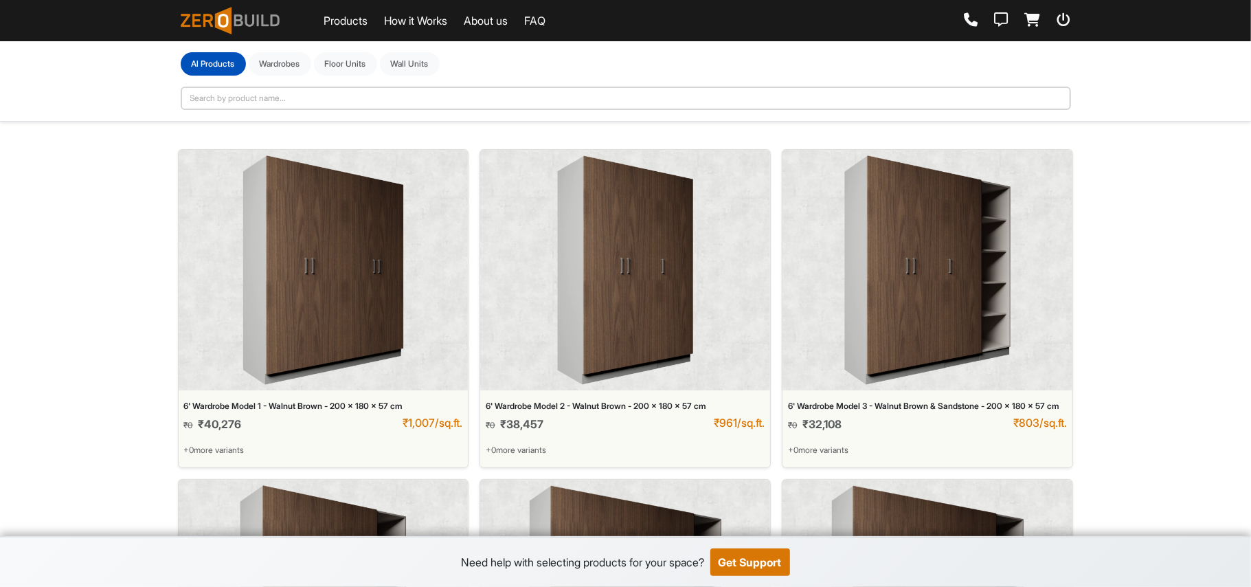
click at [320, 335] on img at bounding box center [322, 269] width 161 height 229
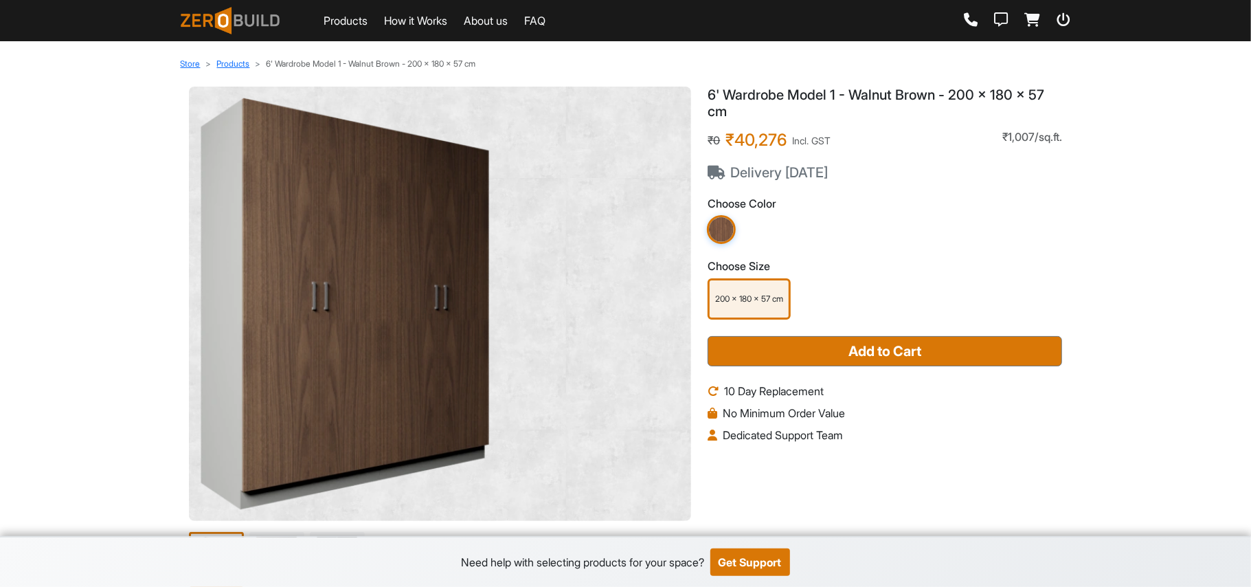
click at [337, 12] on link "Products" at bounding box center [346, 20] width 44 height 16
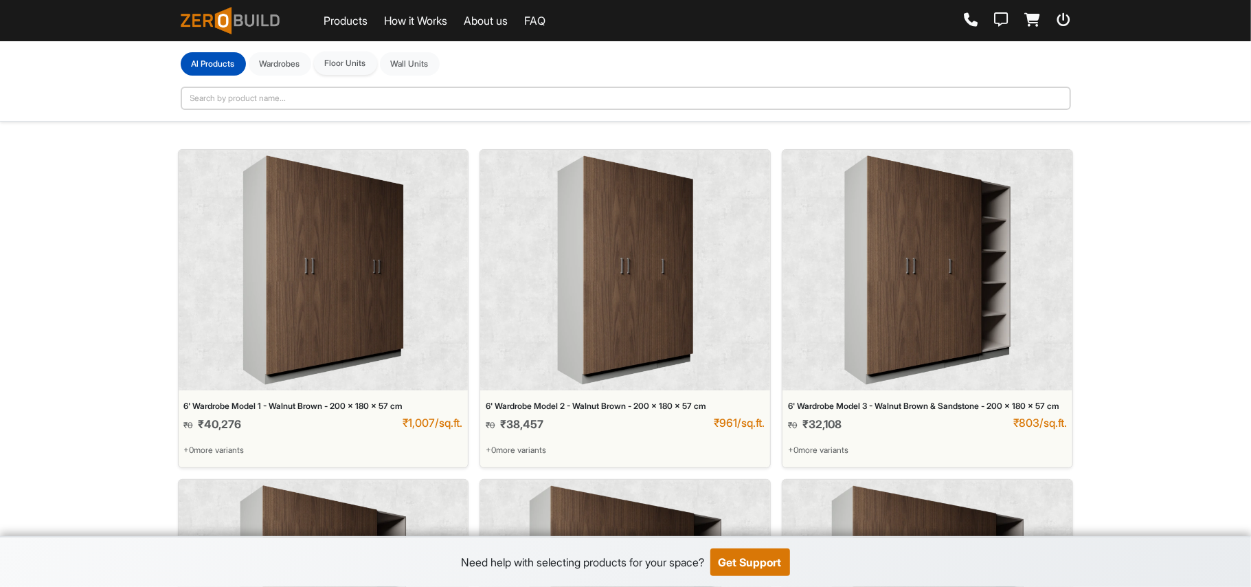
click at [363, 60] on button "Floor Units" at bounding box center [345, 63] width 63 height 23
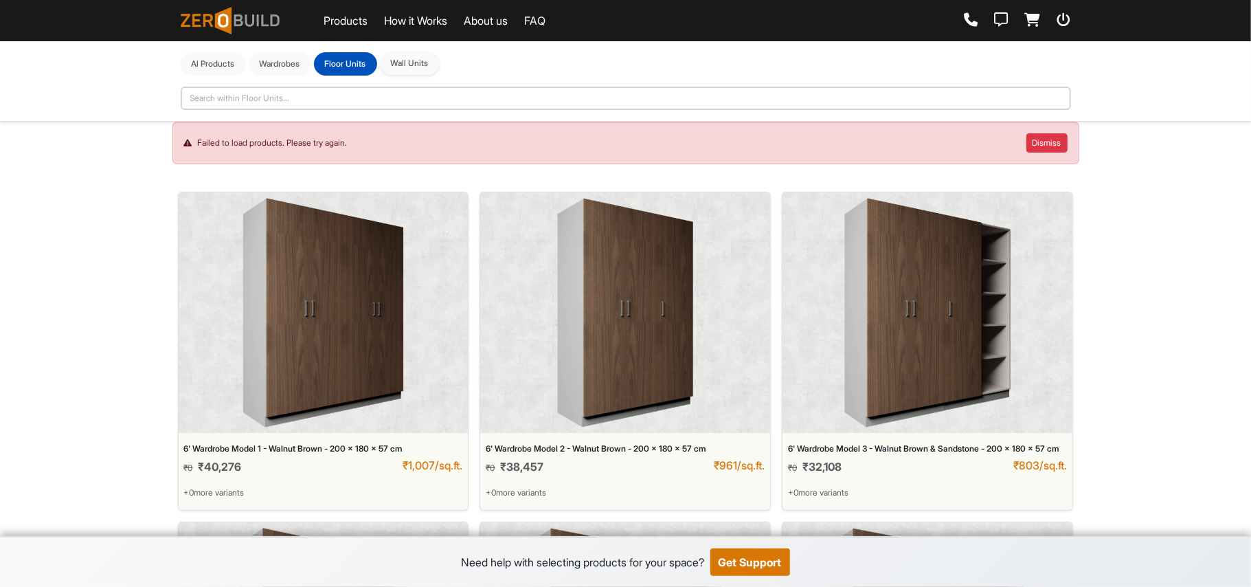
click at [427, 67] on button "Wall Units" at bounding box center [410, 63] width 60 height 23
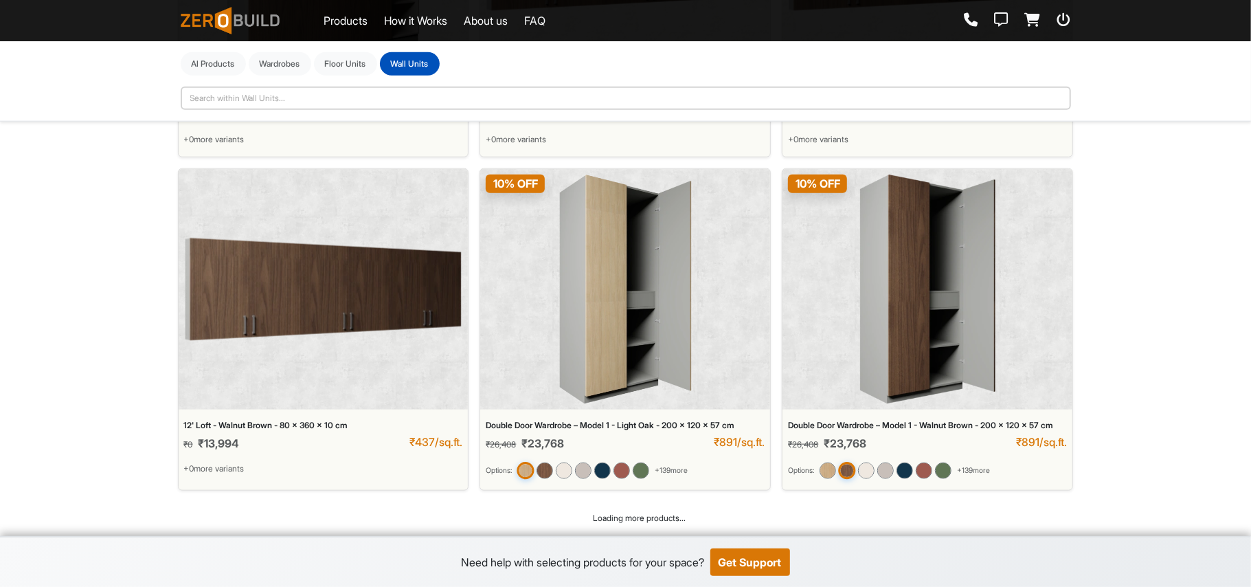
scroll to position [1043, 0]
click at [291, 71] on button "Wardrobes" at bounding box center [280, 63] width 63 height 23
click at [202, 58] on button "Al Products" at bounding box center [213, 63] width 65 height 23
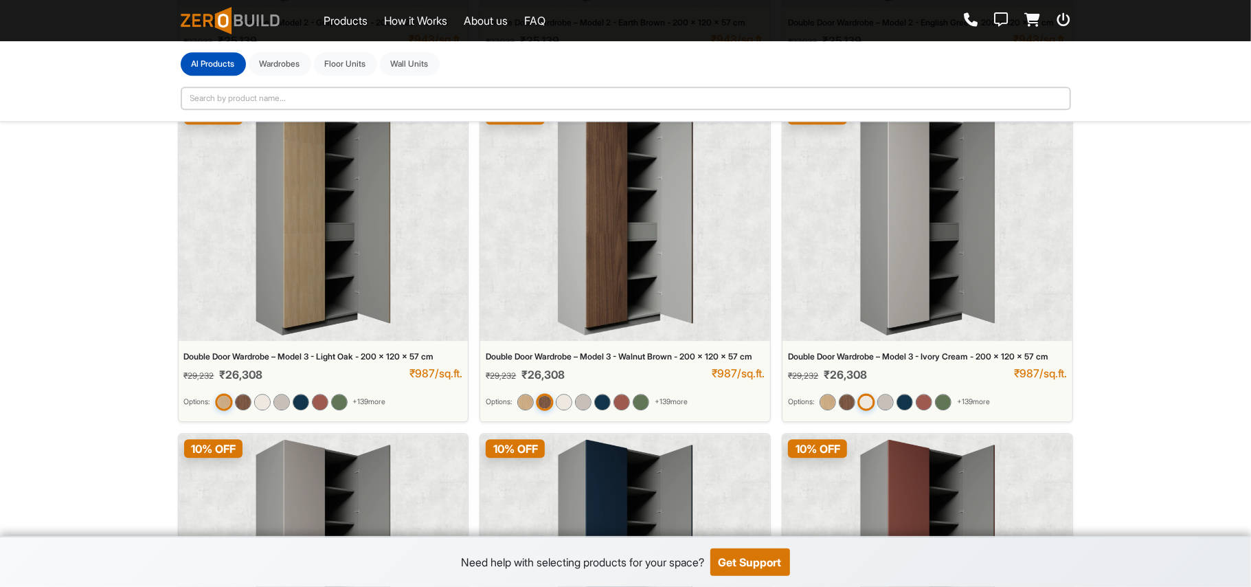
scroll to position [2760, 0]
